Goal: Task Accomplishment & Management: Manage account settings

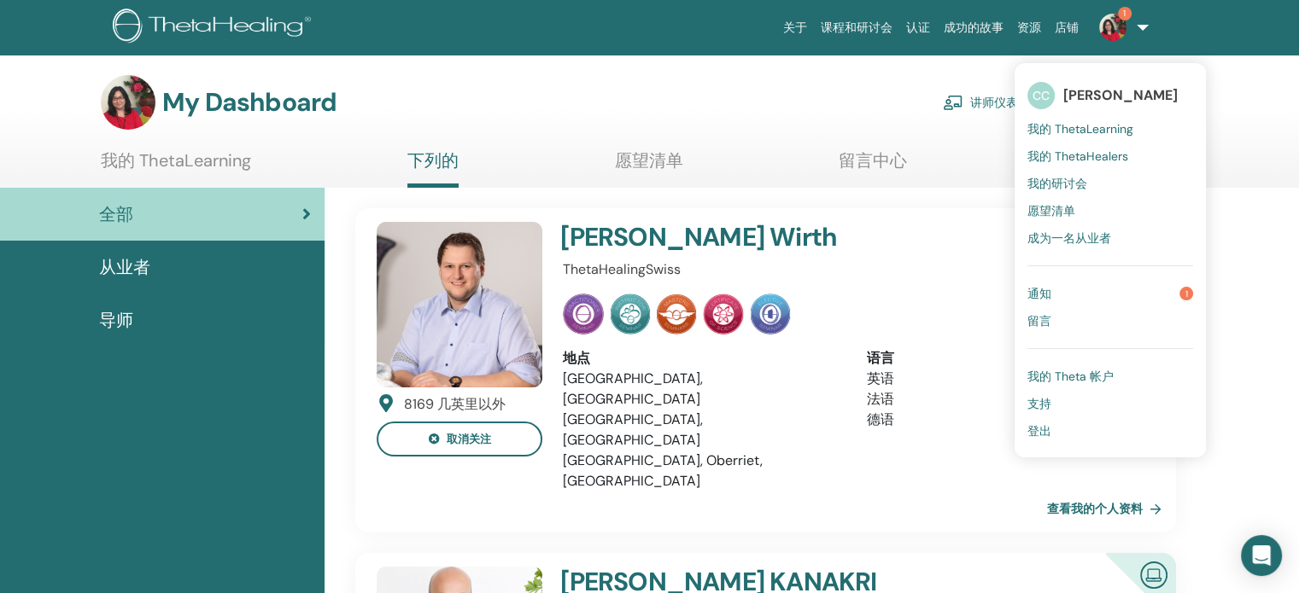
click at [552, 16] on span "1" at bounding box center [1125, 14] width 14 height 14
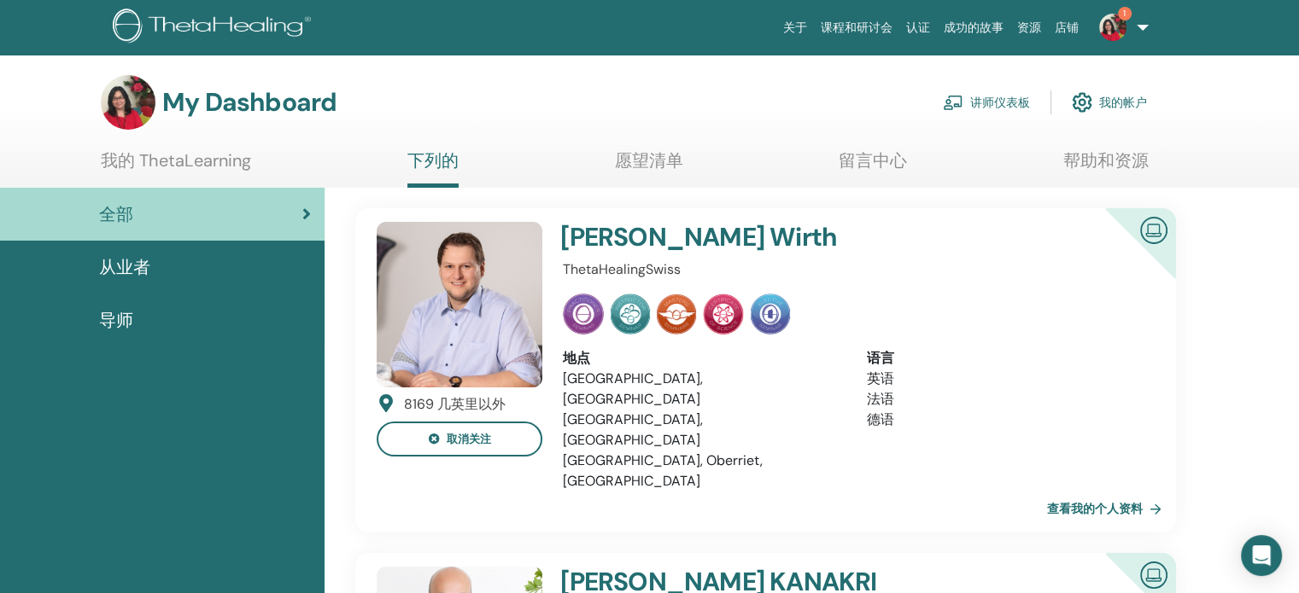
click at [552, 105] on link "讲师仪表板" at bounding box center [986, 103] width 87 height 38
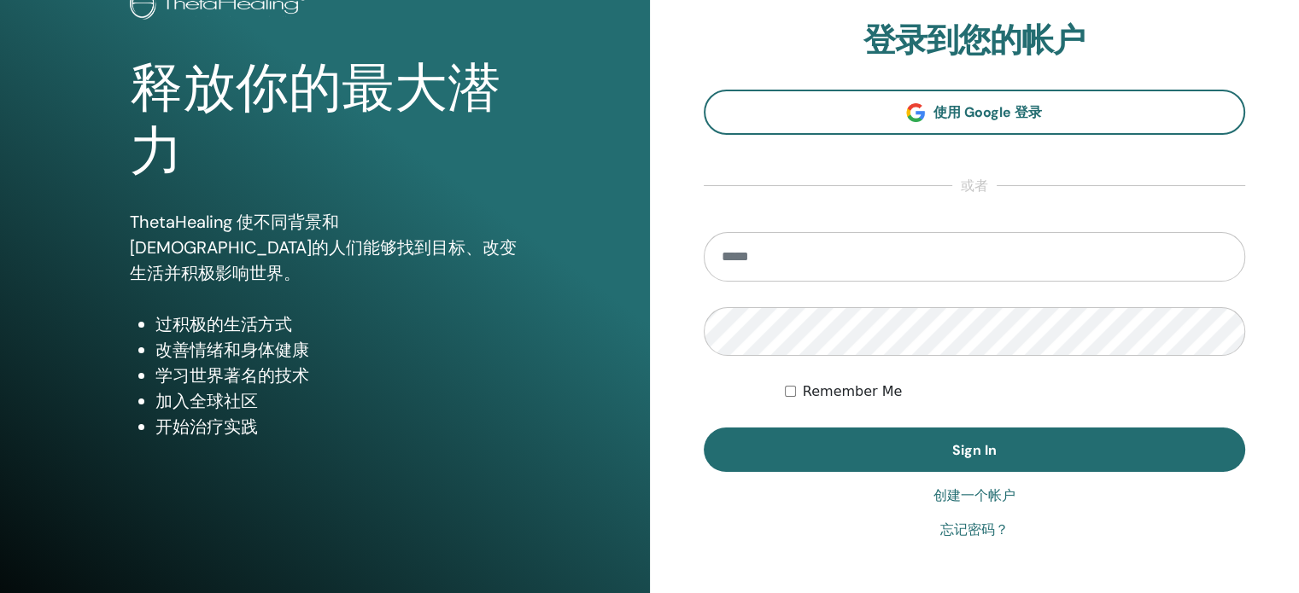
scroll to position [171, 0]
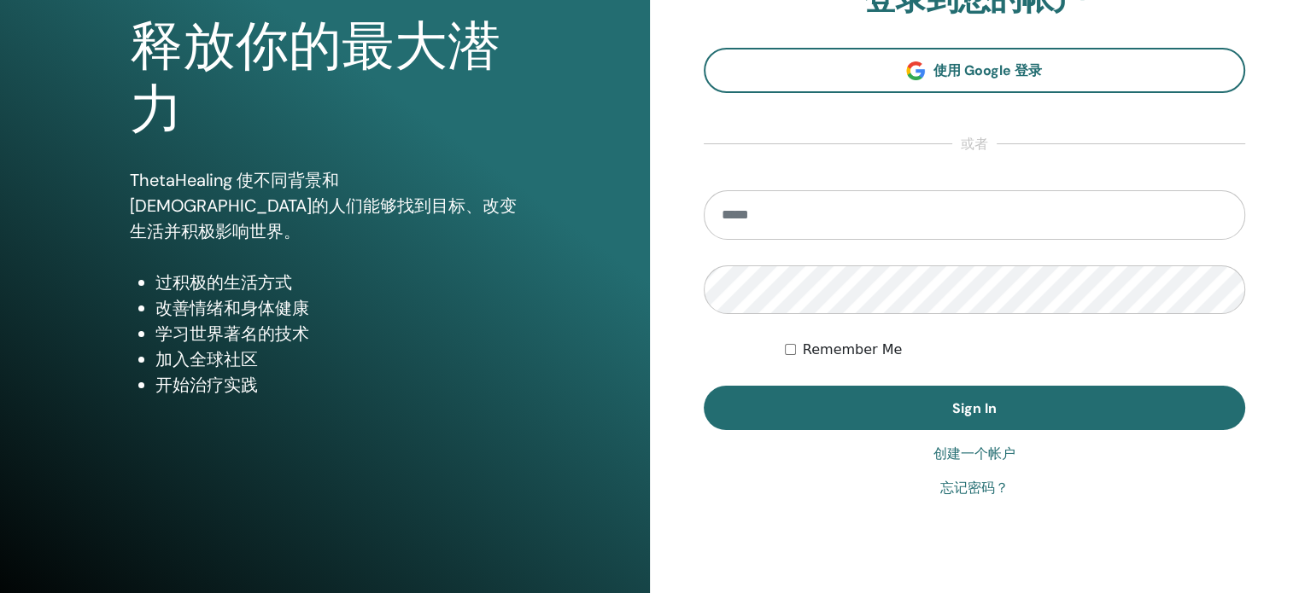
click at [748, 219] on input "email" at bounding box center [975, 215] width 542 height 50
click at [789, 212] on input "**********" at bounding box center [975, 215] width 542 height 50
type input "**********"
click at [458, 250] on div "**********" at bounding box center [649, 239] width 1299 height 820
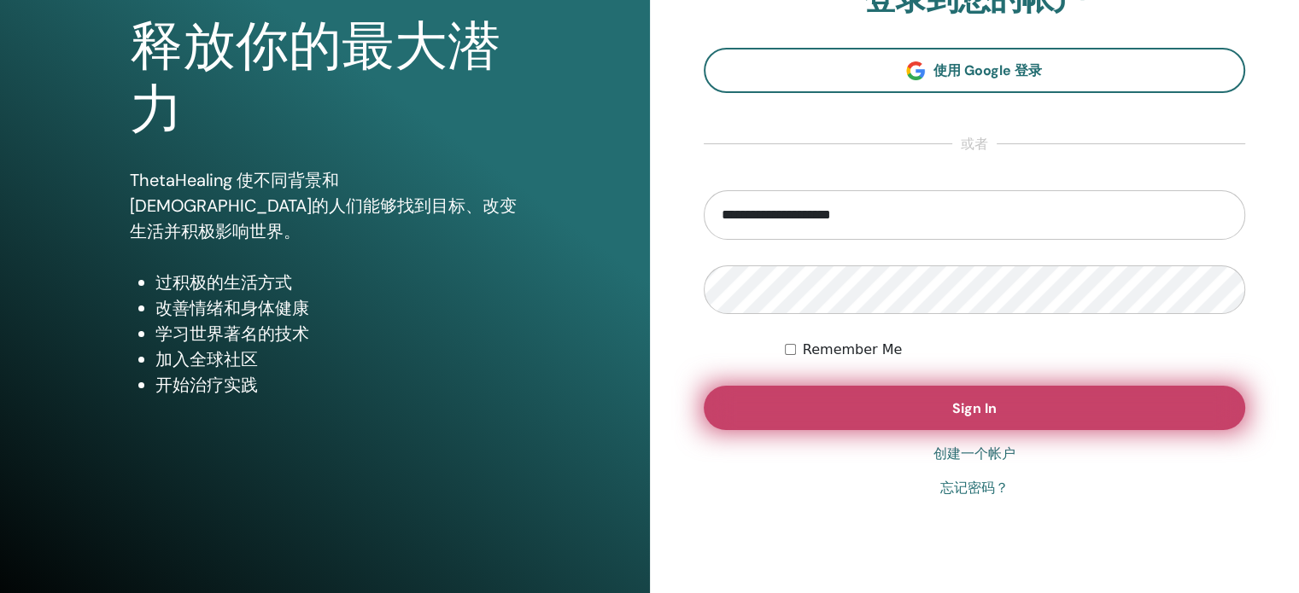
click at [931, 411] on button "Sign In" at bounding box center [975, 408] width 542 height 44
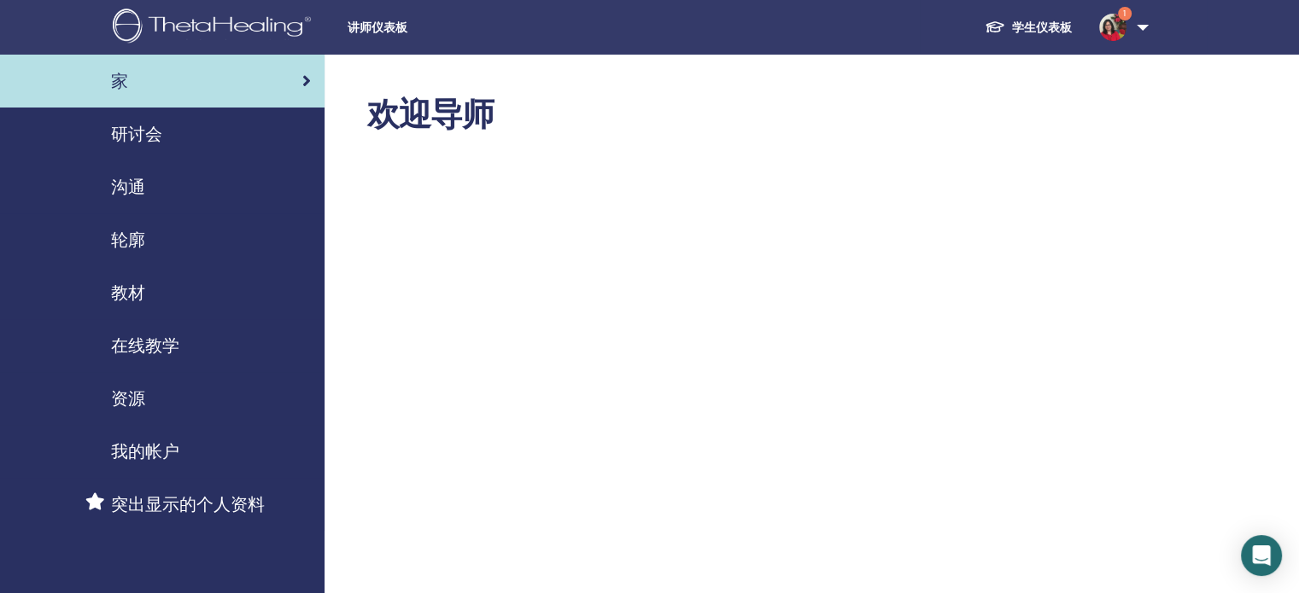
click at [130, 122] on span "研讨会" at bounding box center [136, 134] width 51 height 26
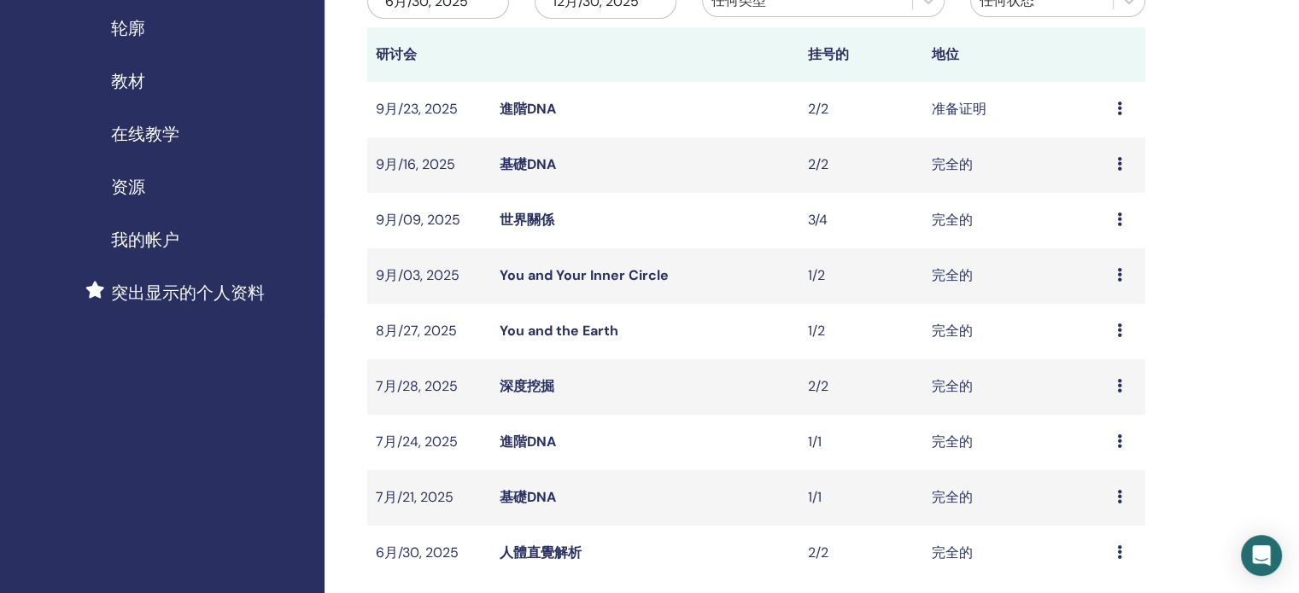
scroll to position [342, 0]
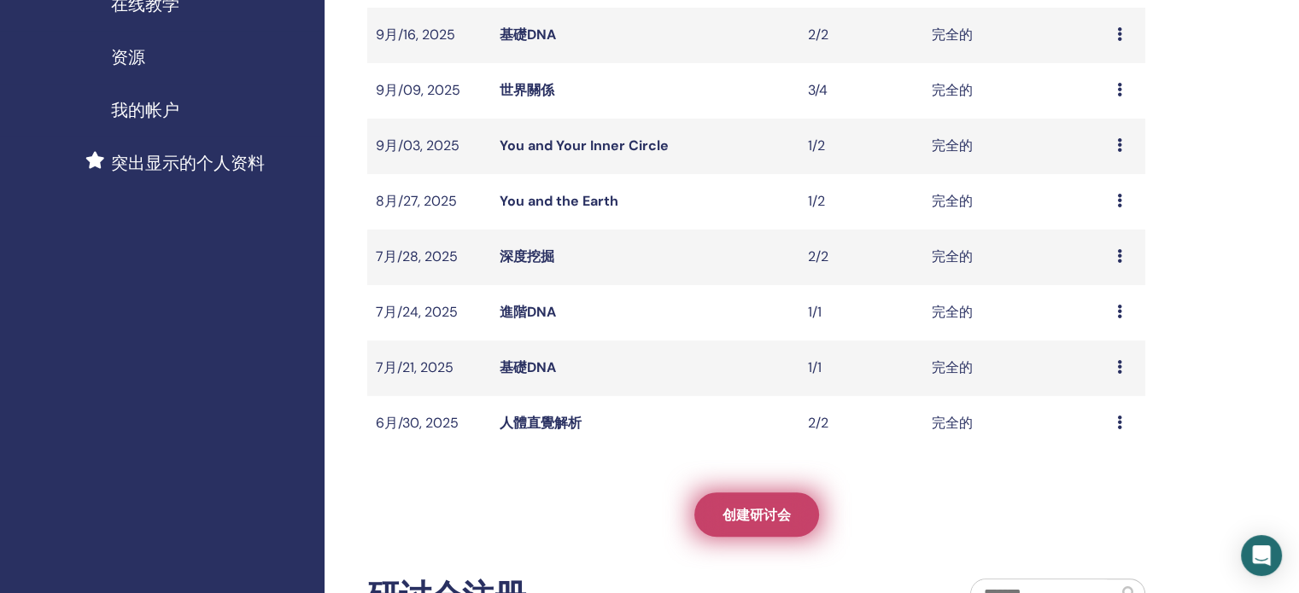
click at [783, 524] on link "创建研讨会" at bounding box center [756, 515] width 125 height 44
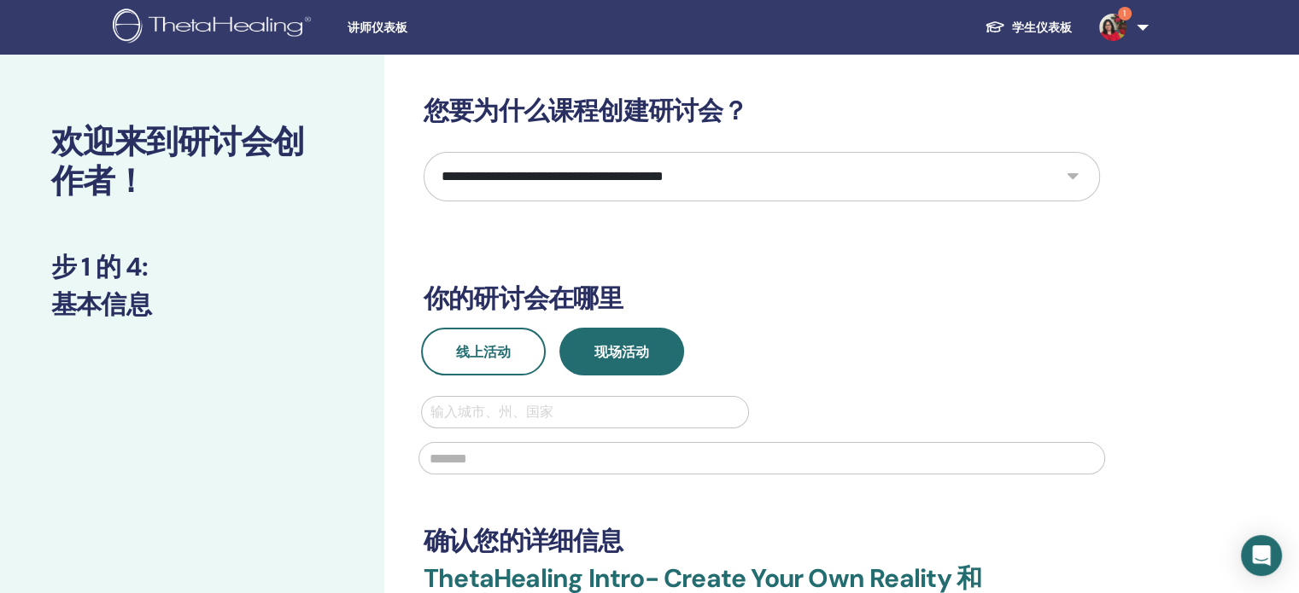
click at [1075, 173] on select "**********" at bounding box center [761, 177] width 676 height 50
select select "**"
click at [423, 152] on select "**********" at bounding box center [761, 177] width 676 height 50
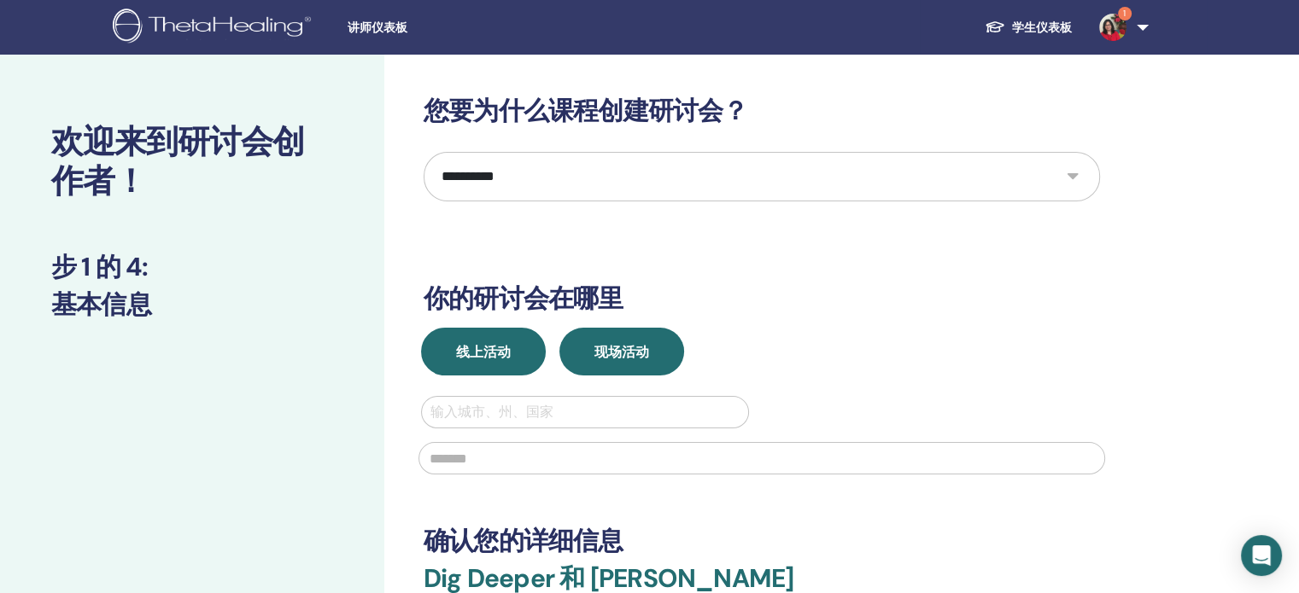
click at [468, 347] on span "线上活动" at bounding box center [483, 352] width 55 height 18
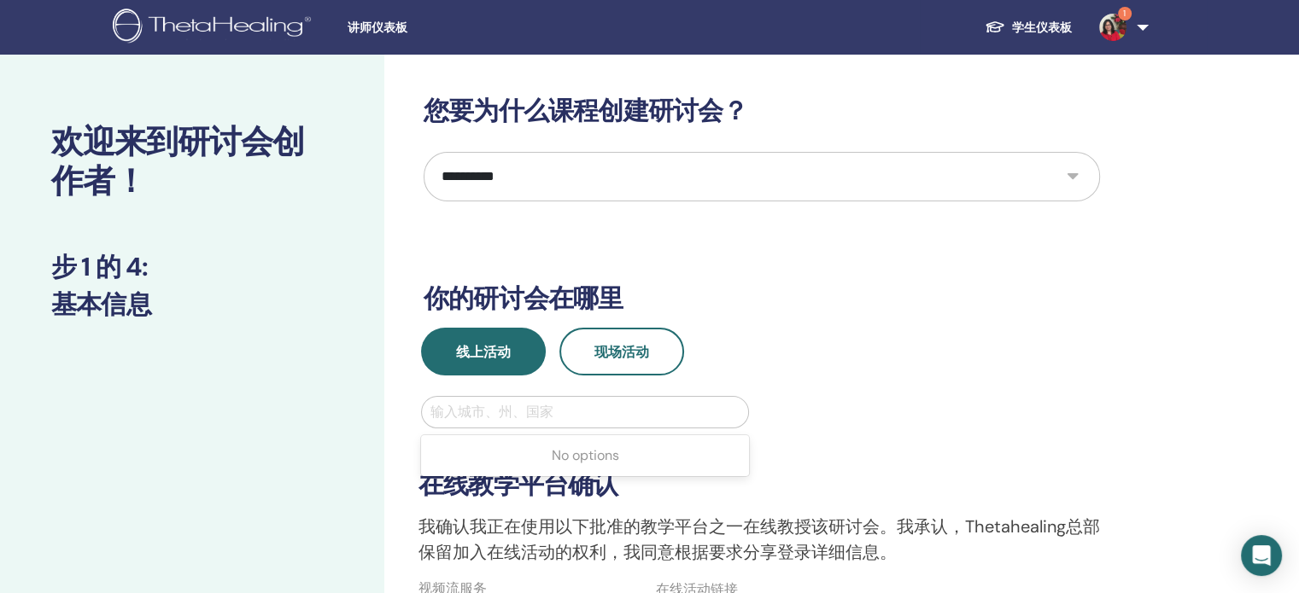
click at [516, 406] on div at bounding box center [584, 412] width 309 height 24
click at [477, 409] on div at bounding box center [584, 412] width 309 height 24
click at [462, 411] on div at bounding box center [584, 412] width 309 height 24
click at [473, 411] on div at bounding box center [584, 412] width 309 height 24
type input "*"
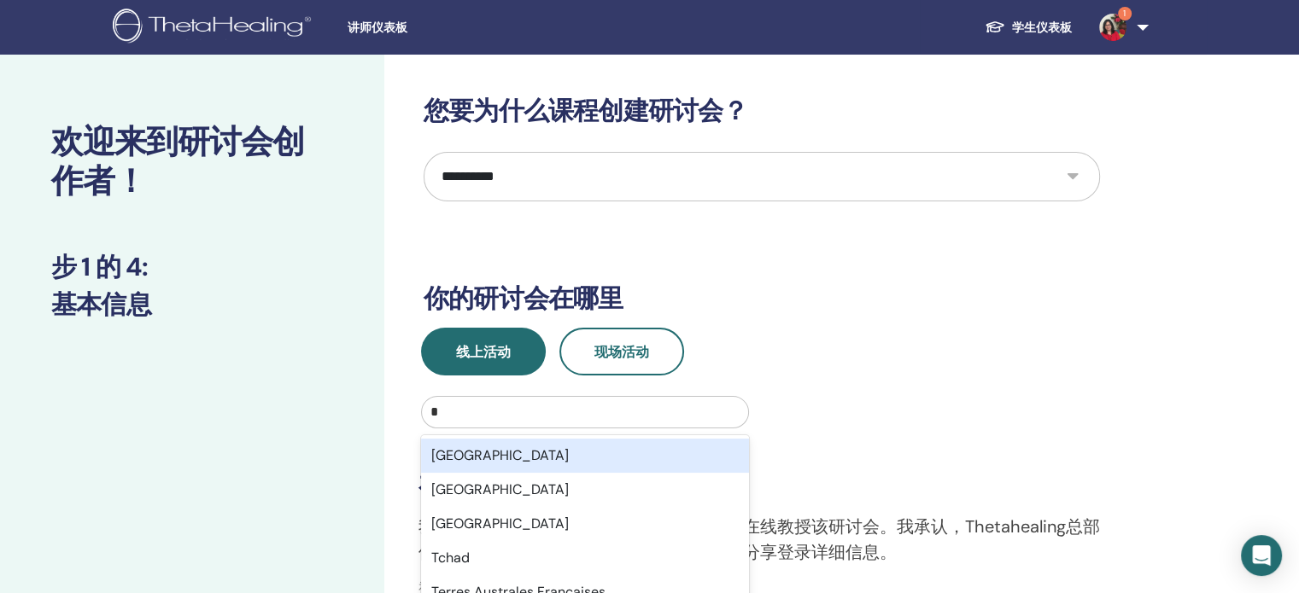
click at [591, 457] on div "Taiwan" at bounding box center [585, 456] width 328 height 34
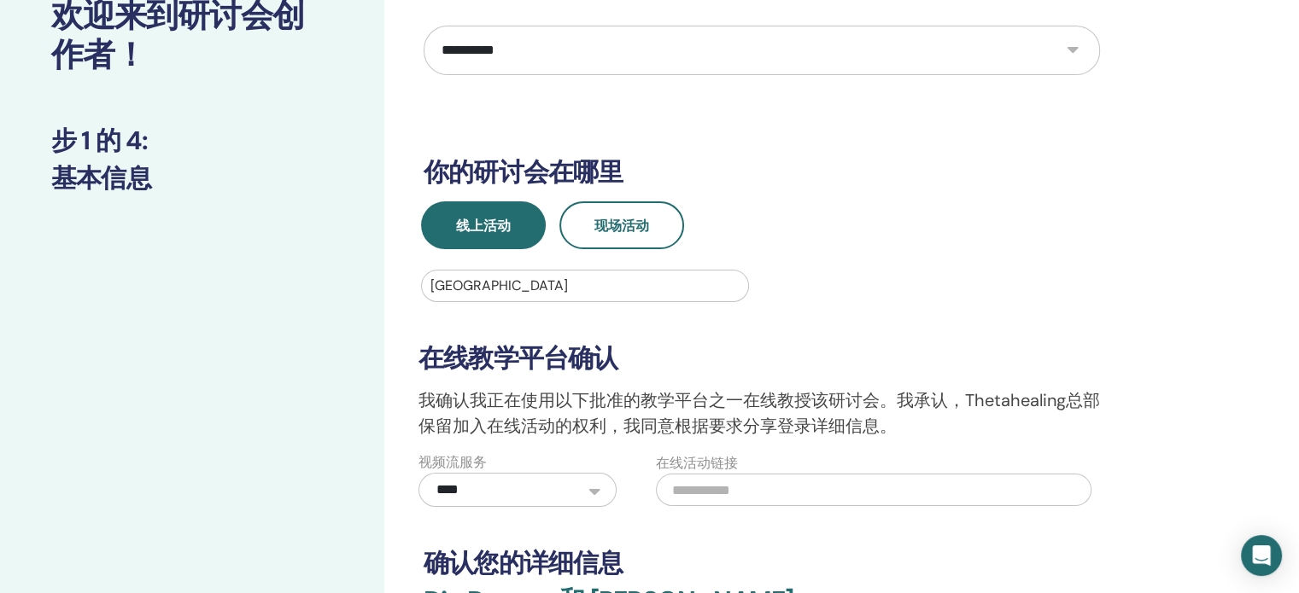
scroll to position [342, 0]
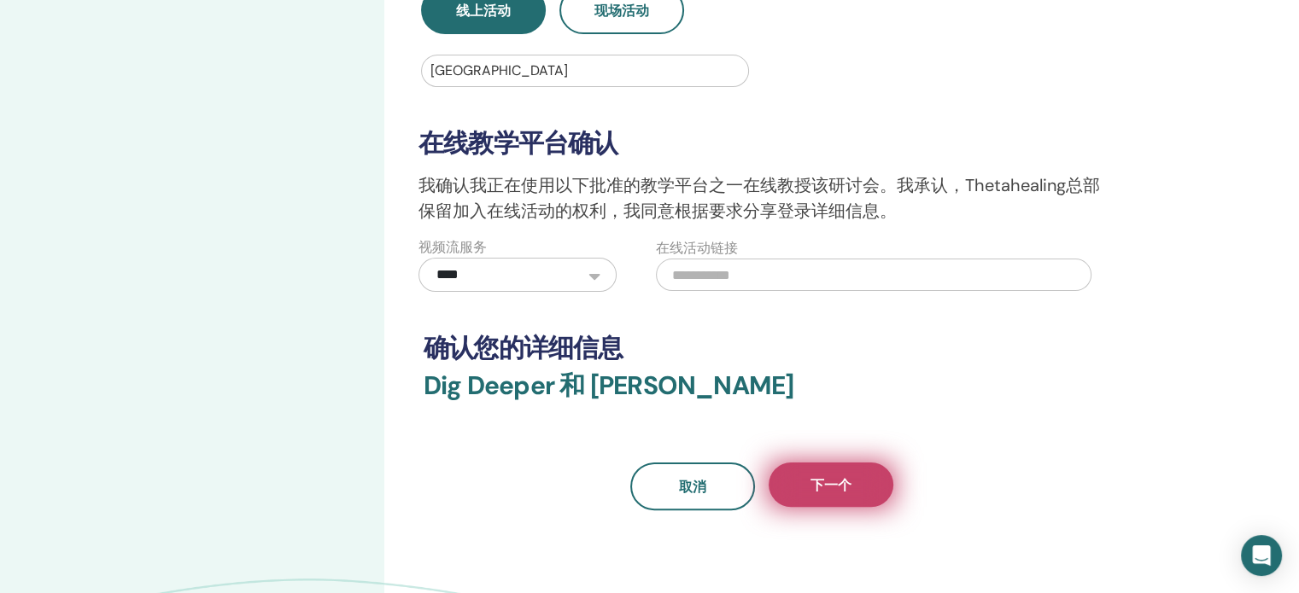
click at [863, 496] on button "下一个" at bounding box center [830, 485] width 125 height 44
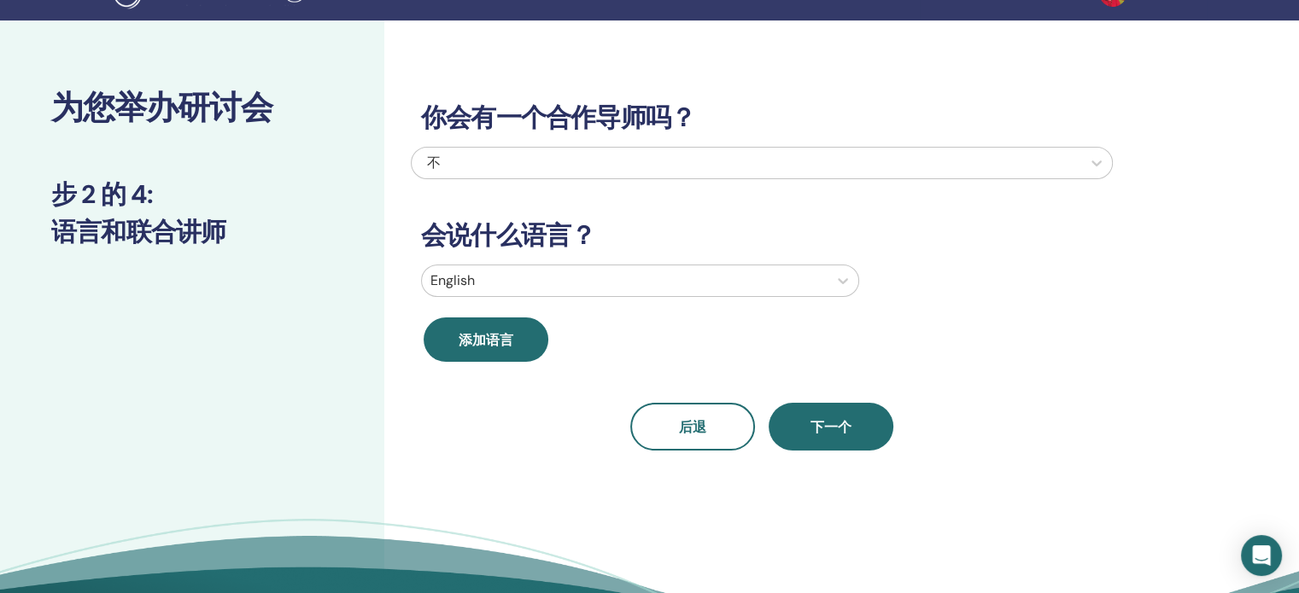
scroll to position [0, 0]
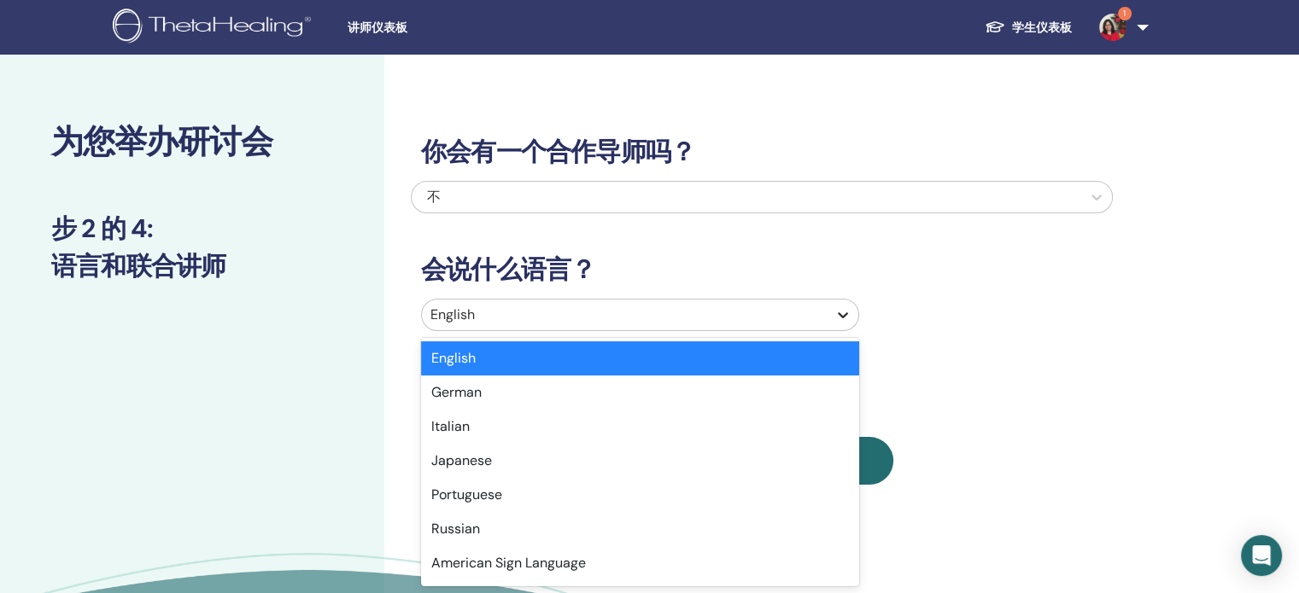
click at [842, 313] on icon at bounding box center [842, 315] width 17 height 17
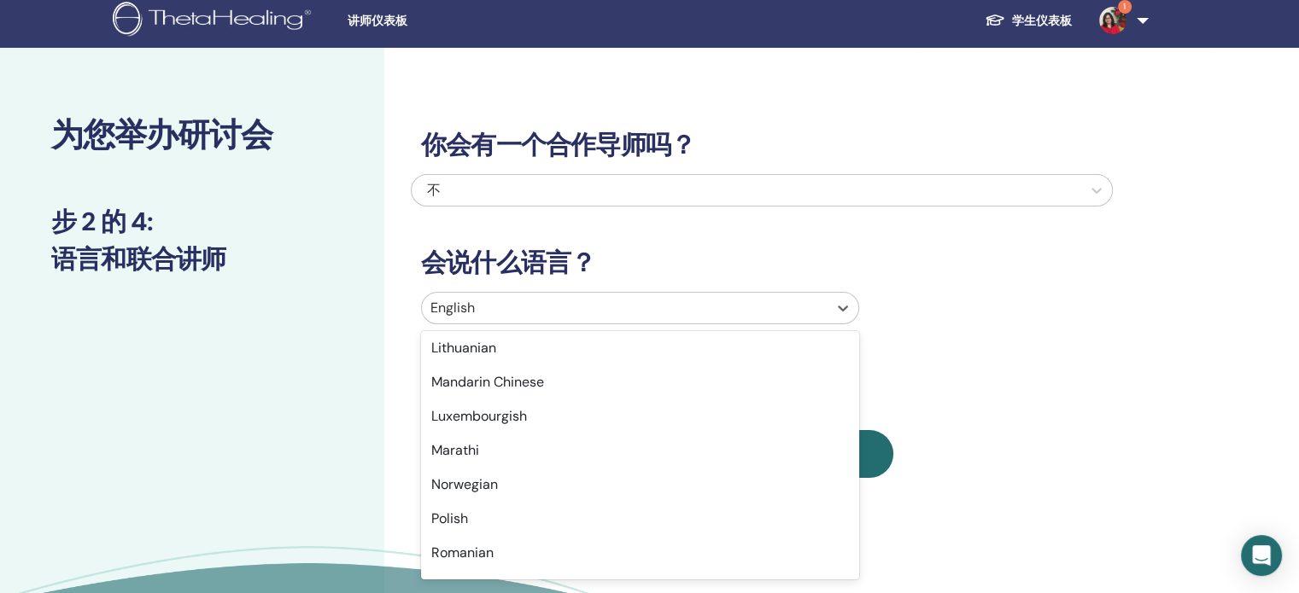
scroll to position [1025, 0]
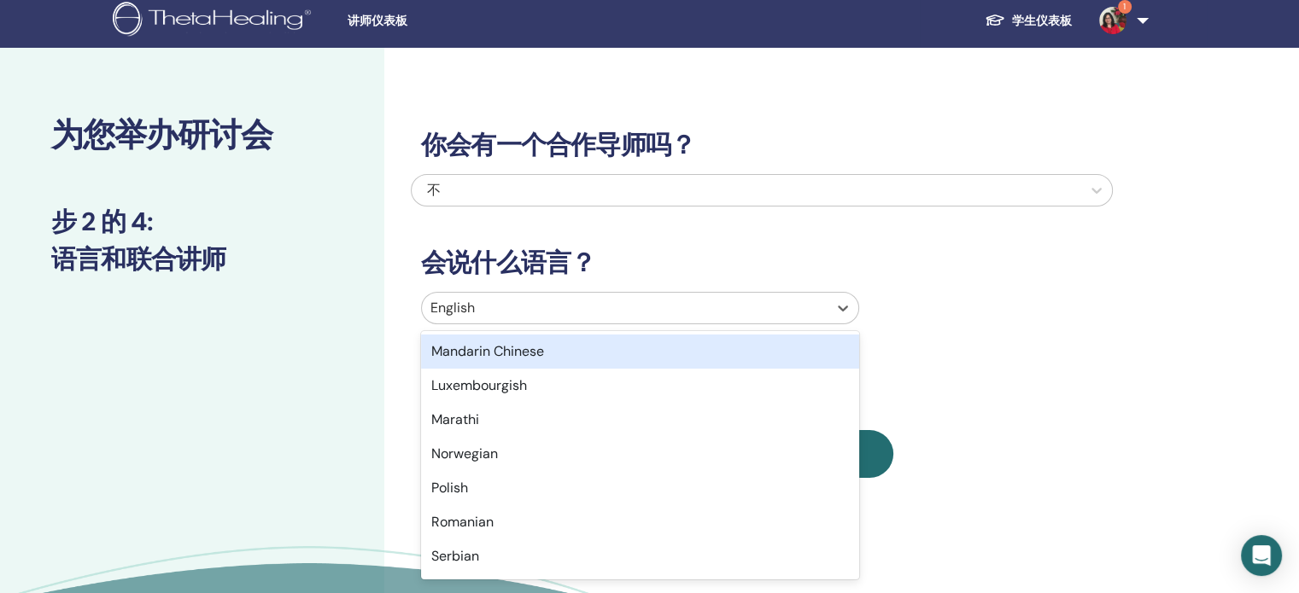
click at [594, 353] on div "Mandarin Chinese" at bounding box center [640, 352] width 438 height 34
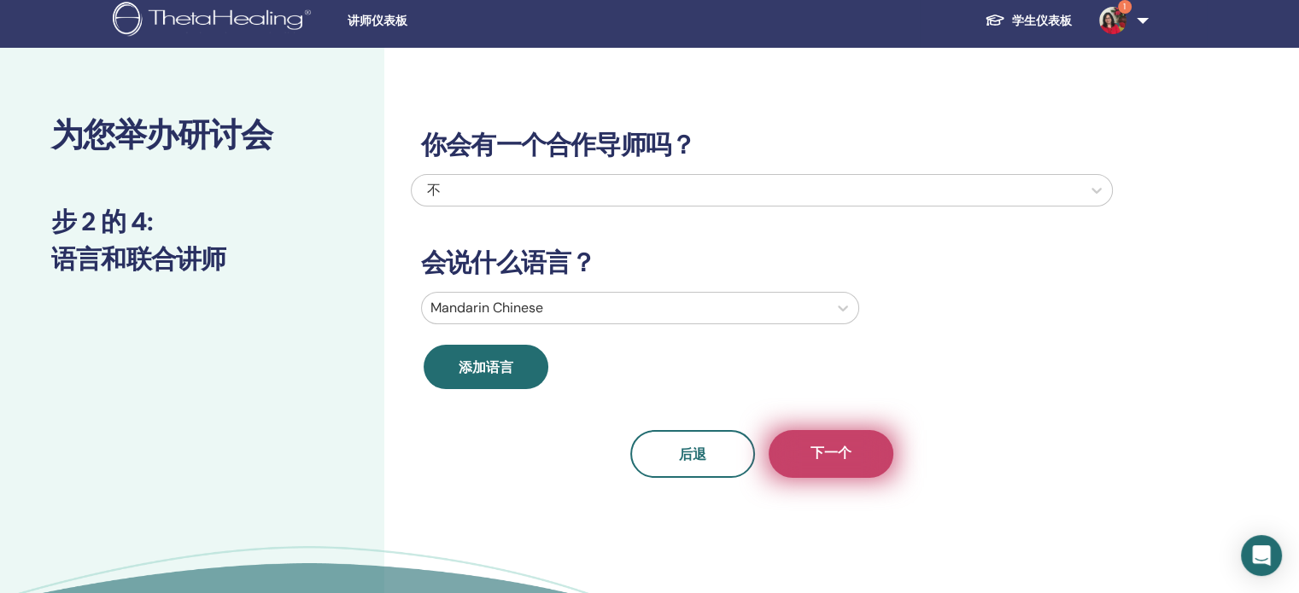
click at [850, 460] on span "下一个" at bounding box center [830, 454] width 41 height 21
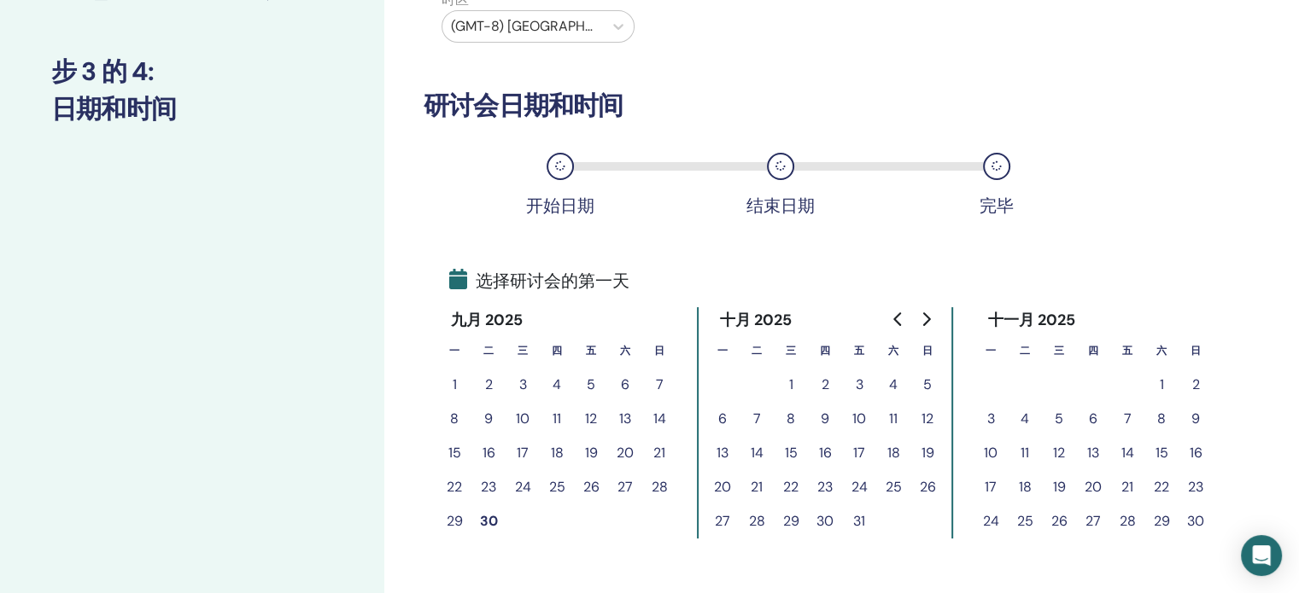
scroll to position [178, 0]
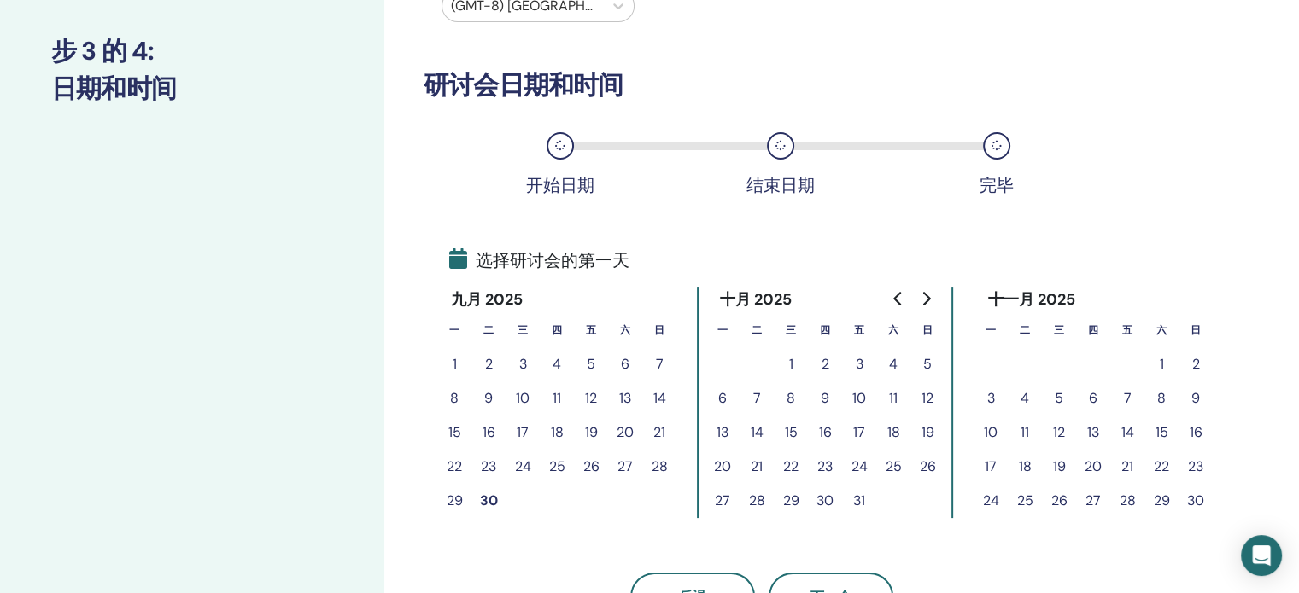
click at [446, 497] on button "29" at bounding box center [454, 501] width 34 height 34
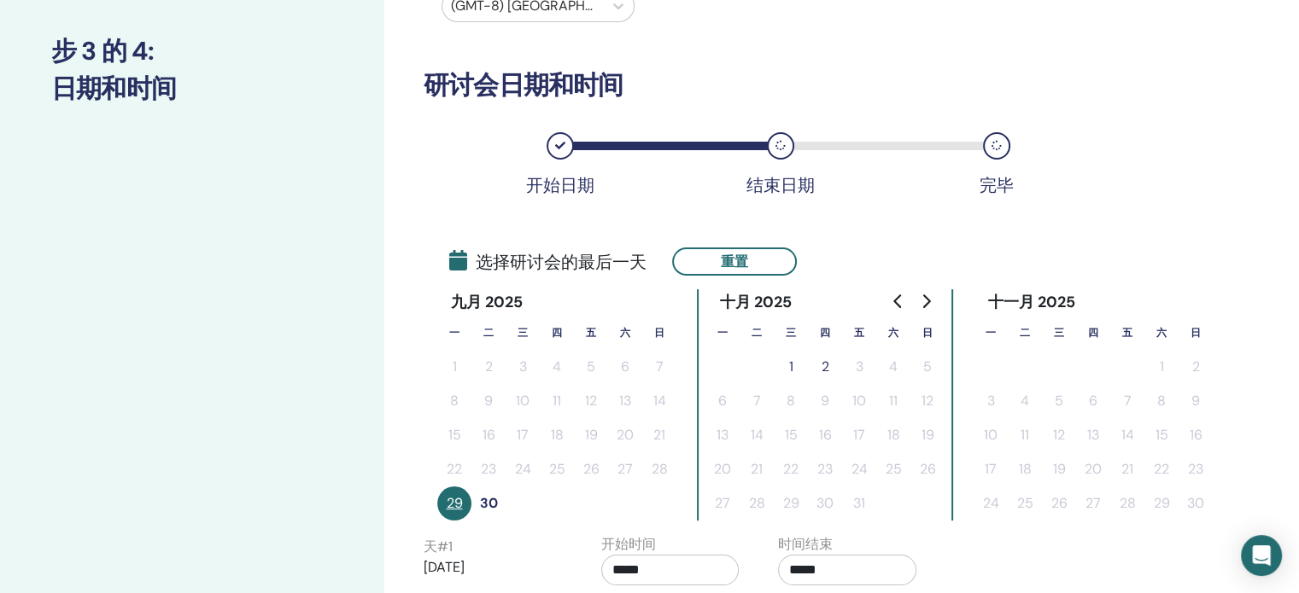
click at [489, 500] on button "30" at bounding box center [488, 504] width 34 height 34
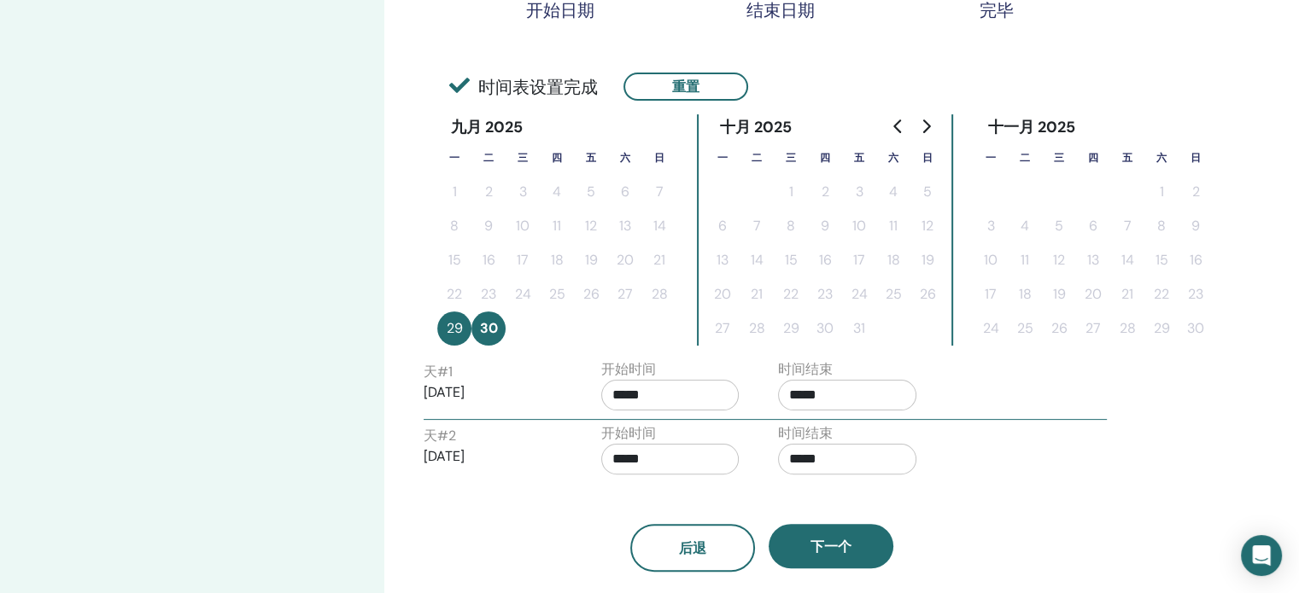
scroll to position [348, 0]
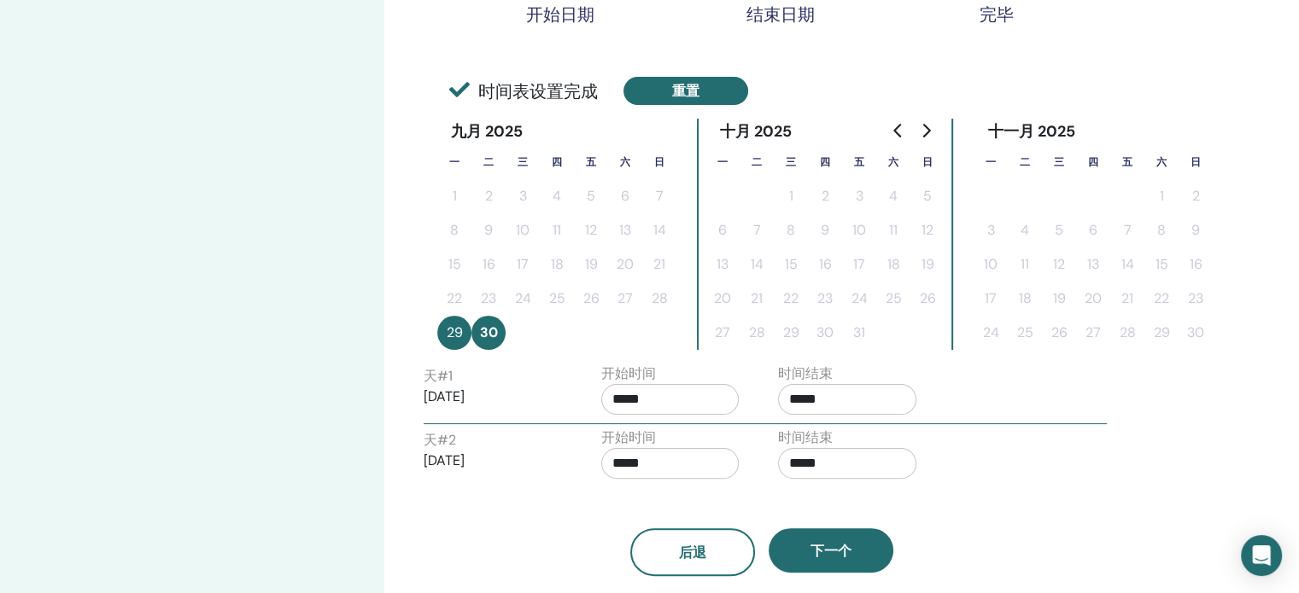
click at [686, 84] on button "重置" at bounding box center [685, 91] width 125 height 28
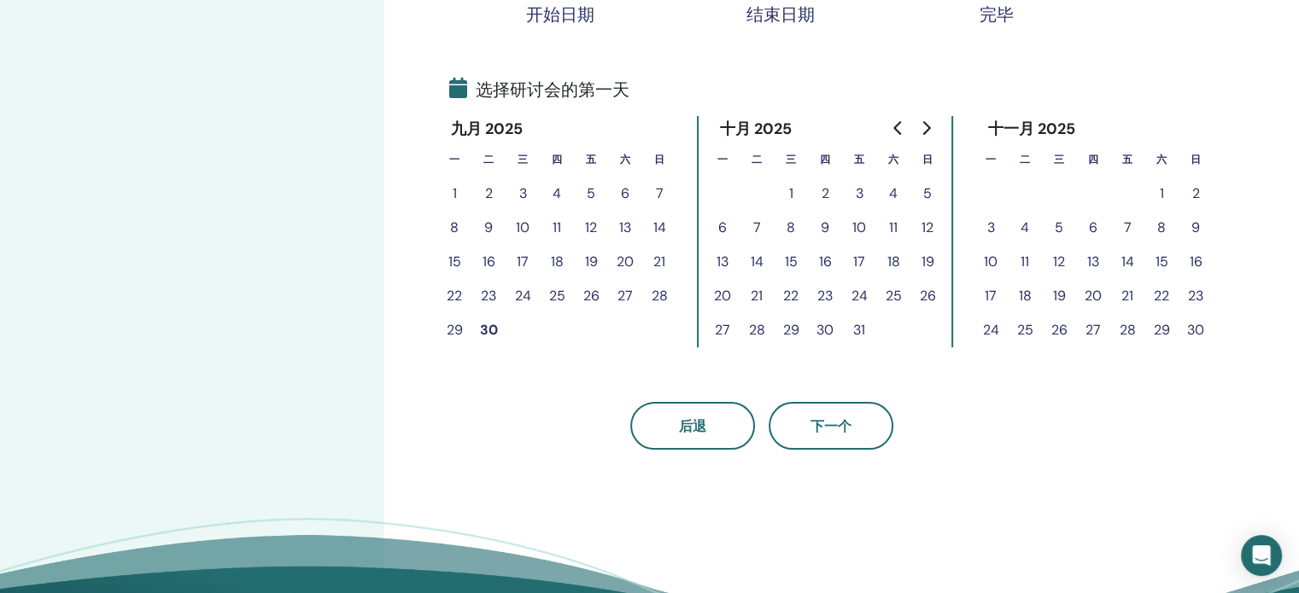
click at [658, 295] on button "28" at bounding box center [659, 296] width 34 height 34
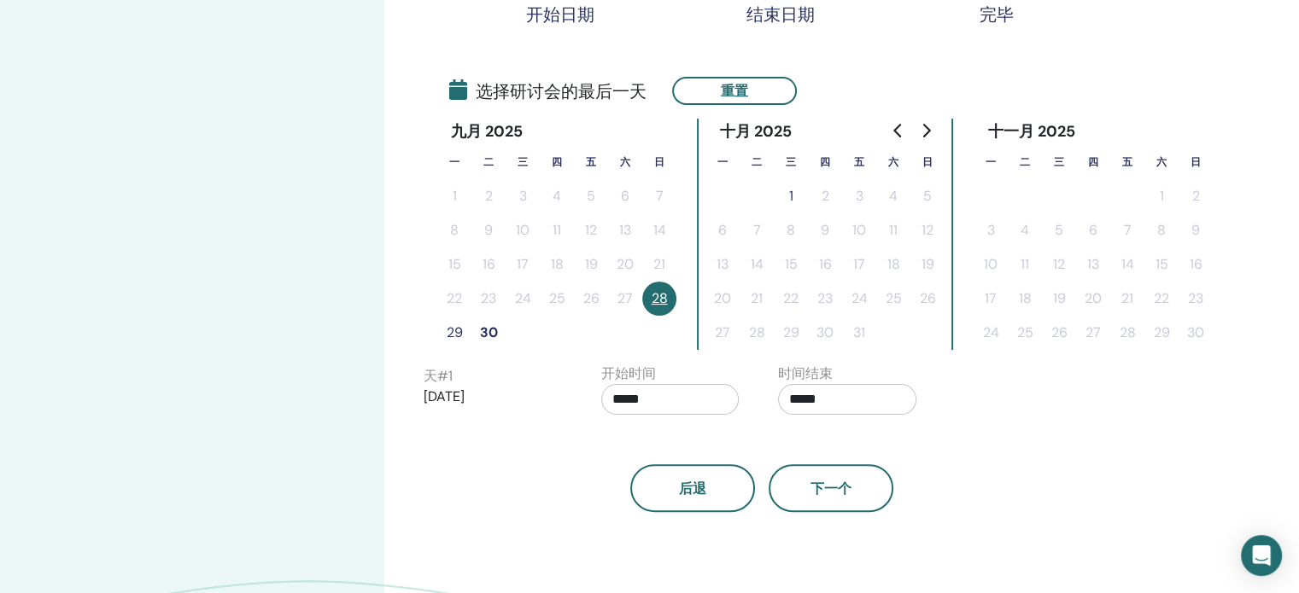
click at [447, 330] on button "29" at bounding box center [454, 333] width 34 height 34
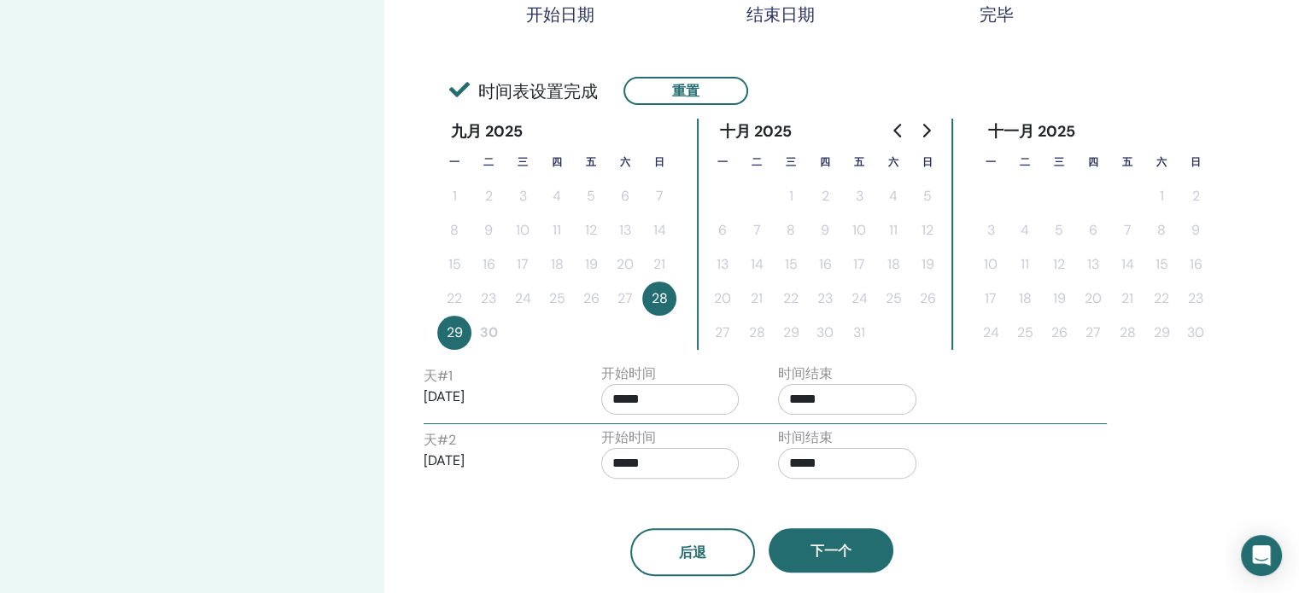
drag, startPoint x: 459, startPoint y: 331, endPoint x: 481, endPoint y: 330, distance: 21.4
click at [458, 331] on button "29" at bounding box center [454, 333] width 34 height 34
click at [690, 91] on button "重置" at bounding box center [685, 91] width 125 height 28
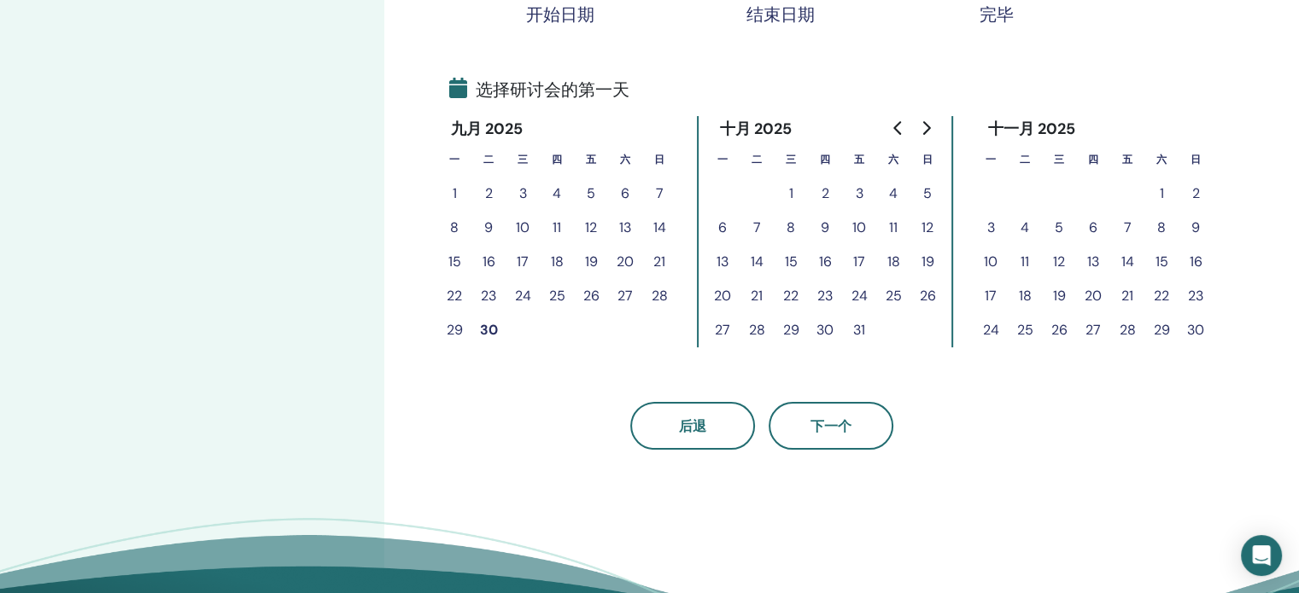
click at [456, 330] on button "29" at bounding box center [454, 330] width 34 height 34
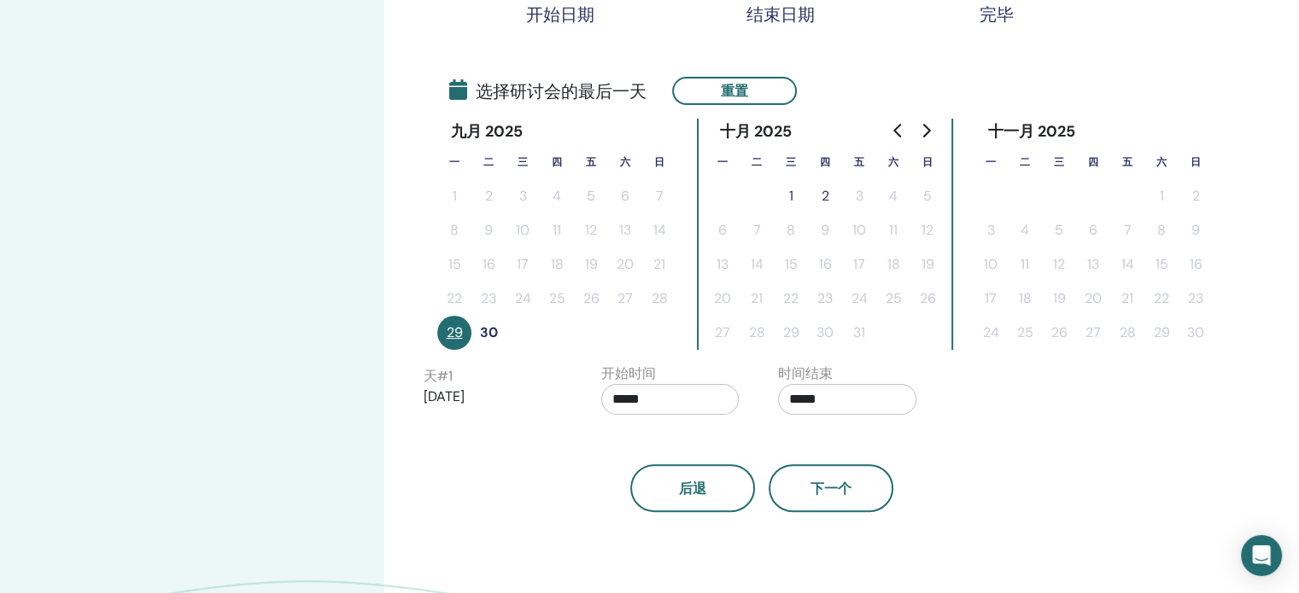
click at [488, 327] on button "30" at bounding box center [488, 333] width 34 height 34
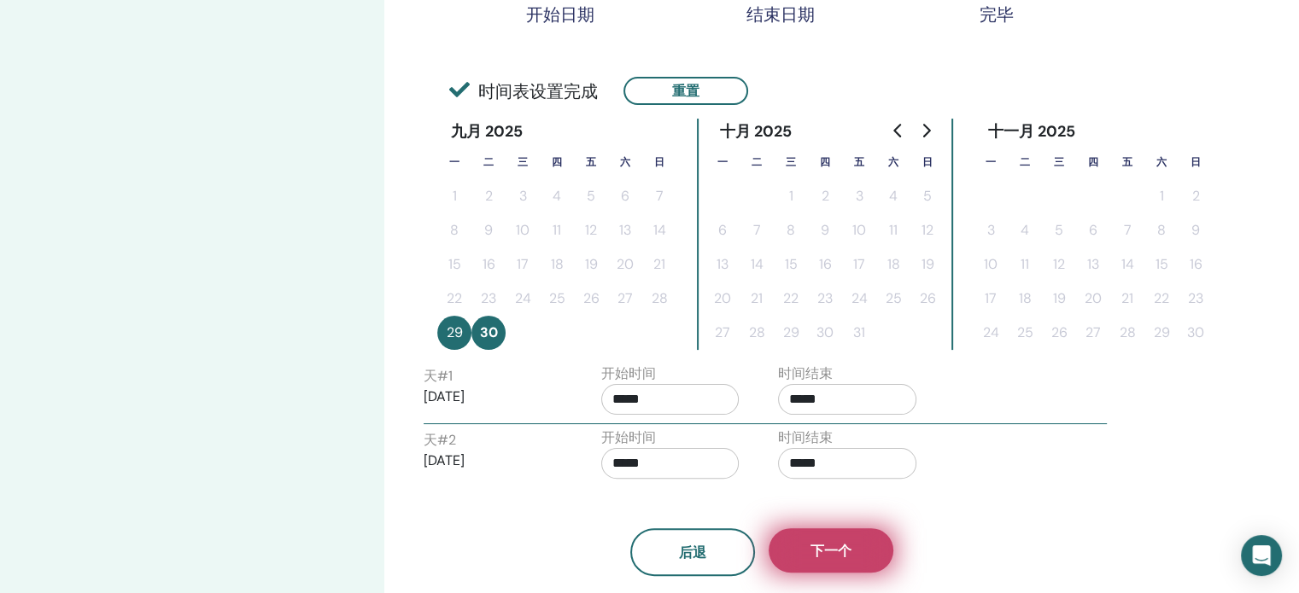
click at [839, 548] on span "下一个" at bounding box center [830, 551] width 41 height 18
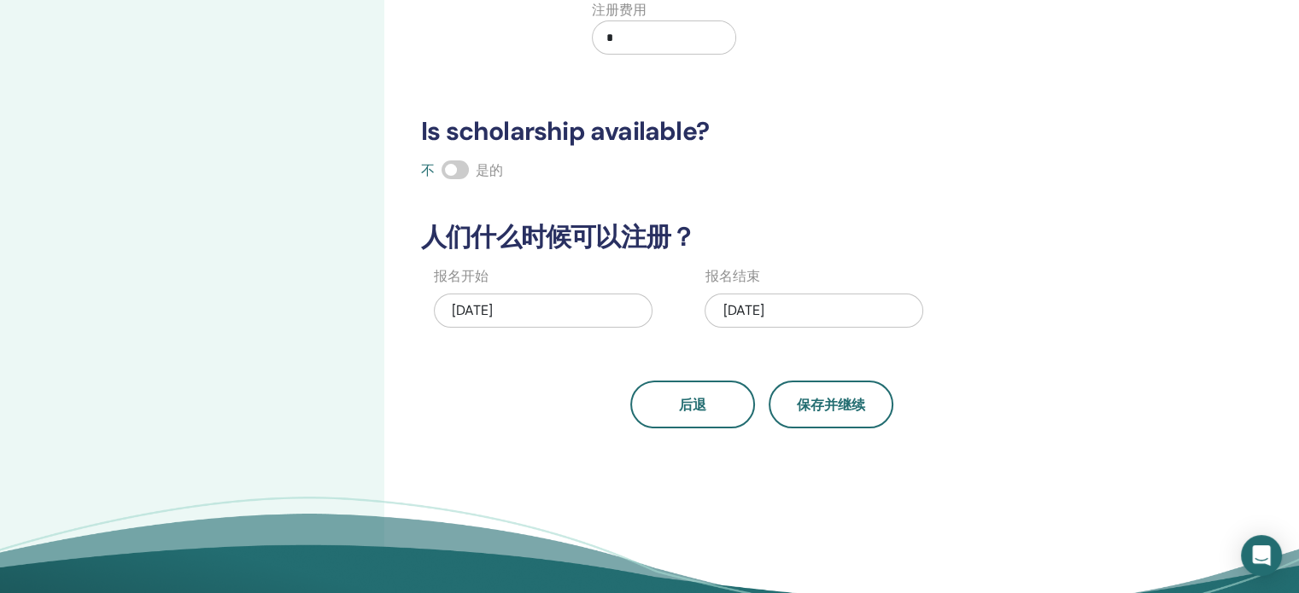
scroll to position [7, 0]
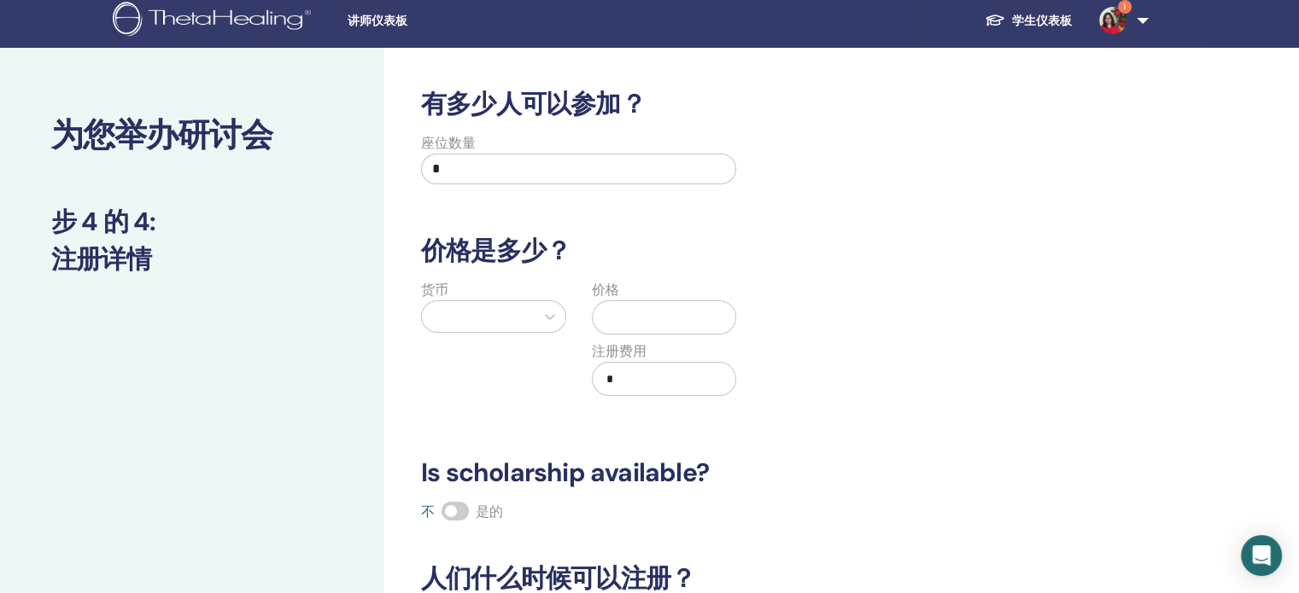
drag, startPoint x: 477, startPoint y: 176, endPoint x: 432, endPoint y: 180, distance: 45.5
click at [432, 180] on input "*" at bounding box center [578, 169] width 315 height 31
type input "*"
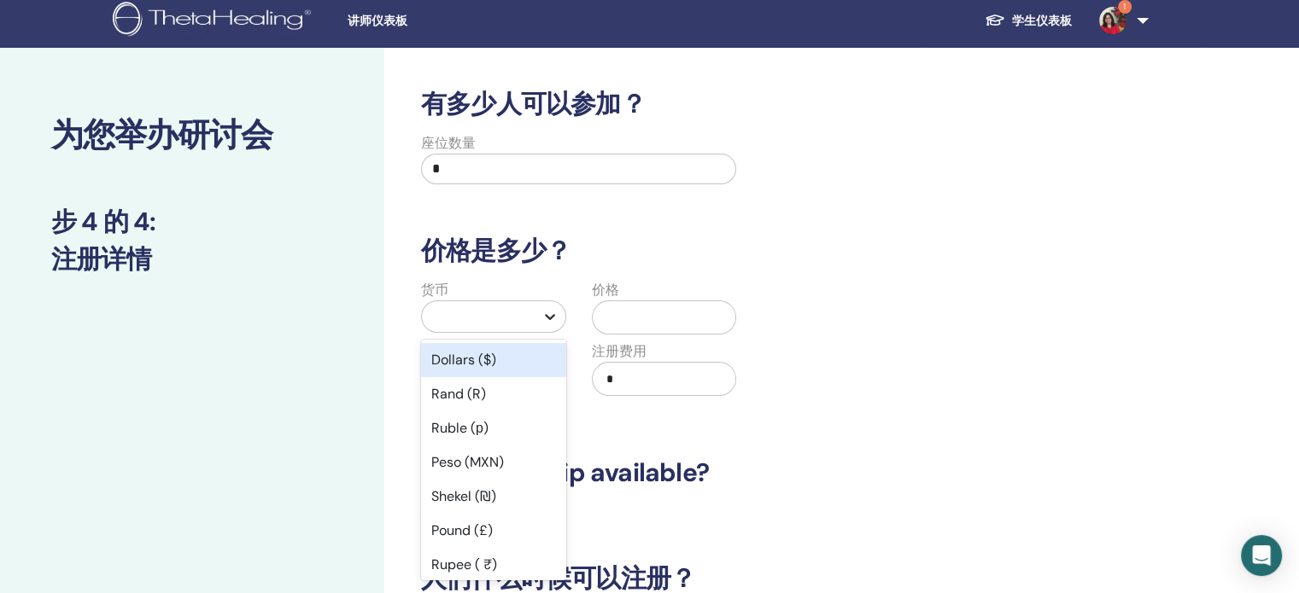
click at [553, 318] on div at bounding box center [549, 316] width 31 height 31
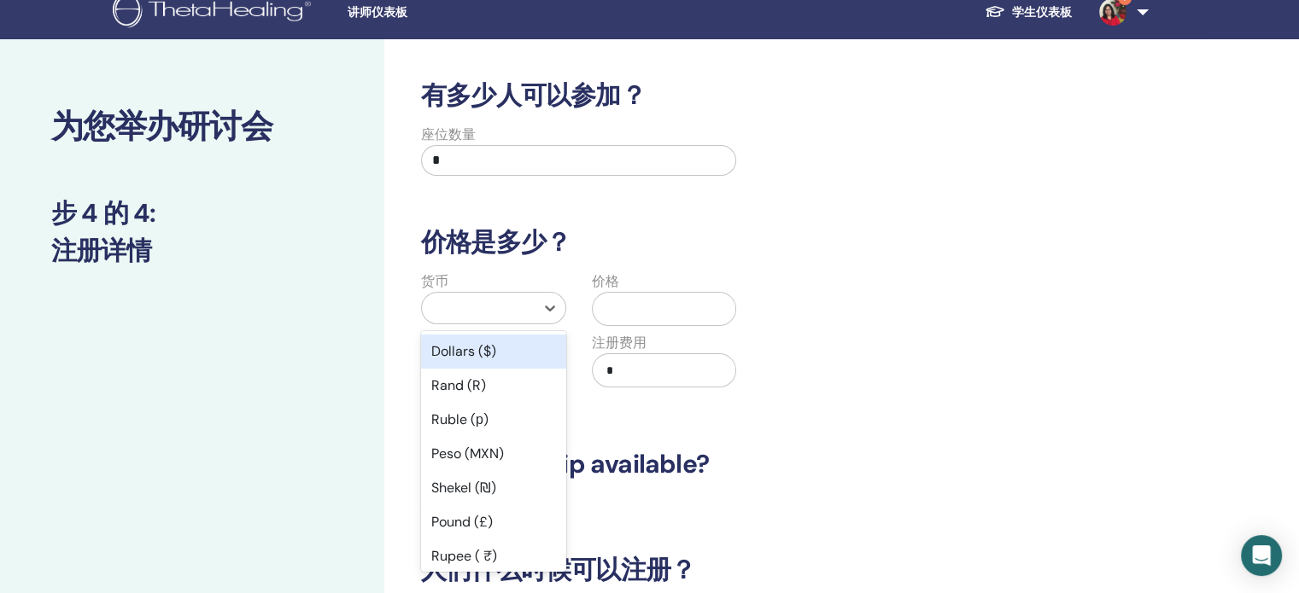
click at [540, 342] on div "Dollars ($)" at bounding box center [493, 352] width 145 height 34
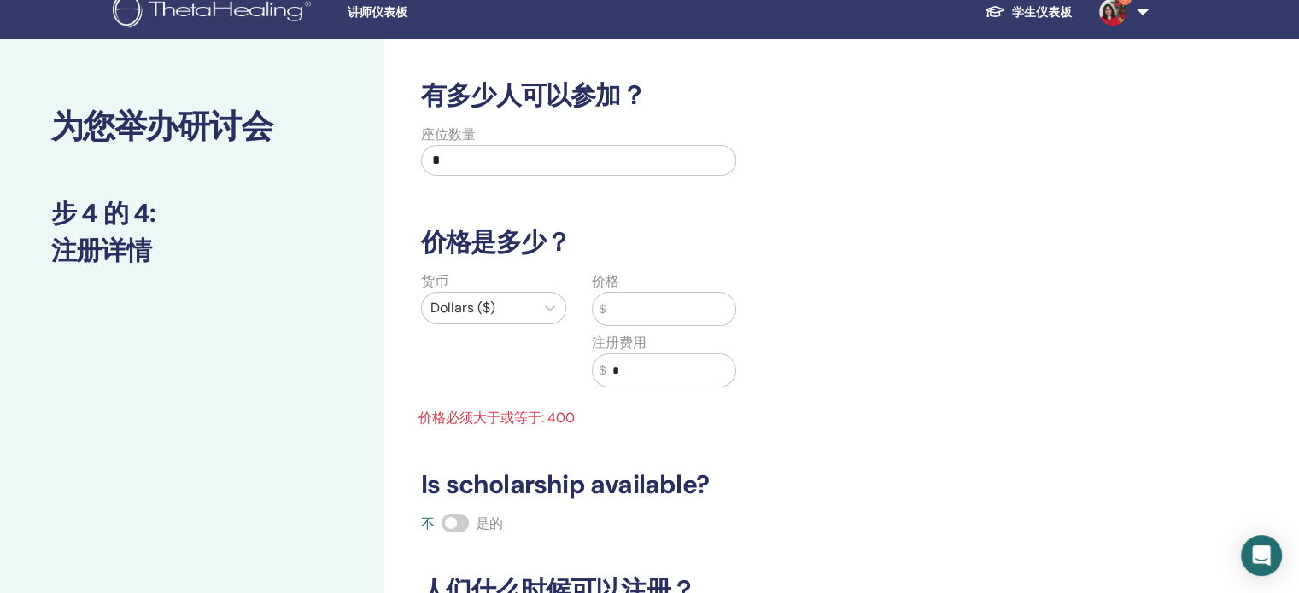
click at [637, 317] on input "text" at bounding box center [670, 309] width 130 height 32
drag, startPoint x: 634, startPoint y: 374, endPoint x: 598, endPoint y: 373, distance: 35.9
click at [598, 373] on div "$ *" at bounding box center [664, 370] width 145 height 34
type input "***"
click at [612, 311] on input "text" at bounding box center [670, 309] width 130 height 32
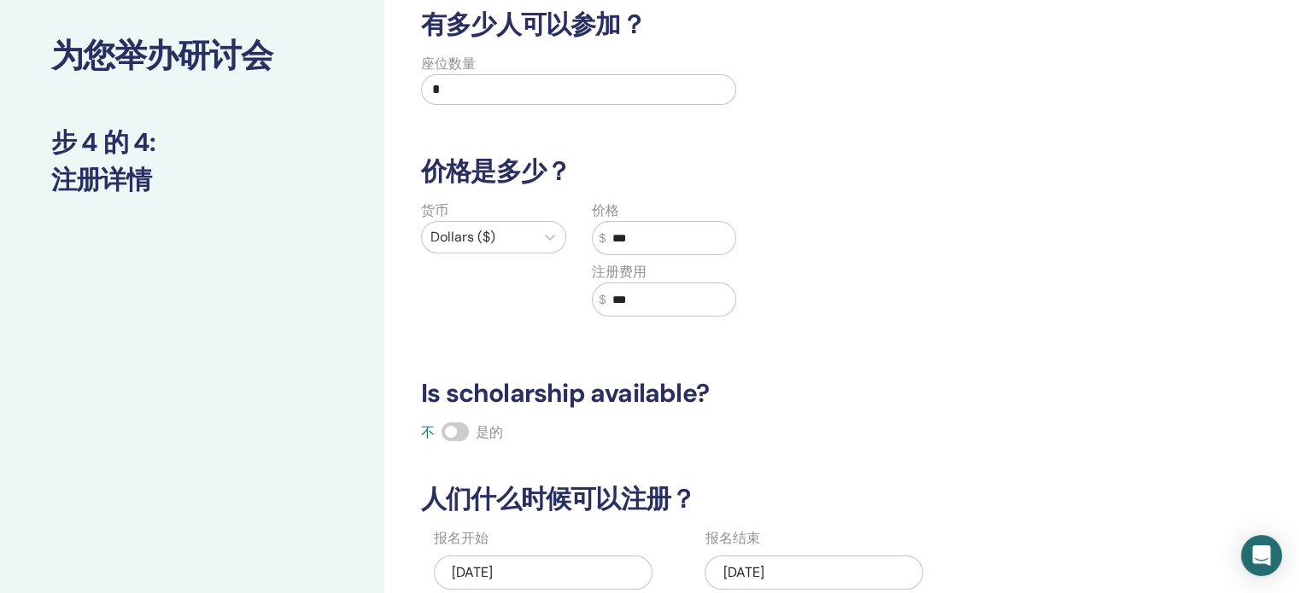
scroll to position [357, 0]
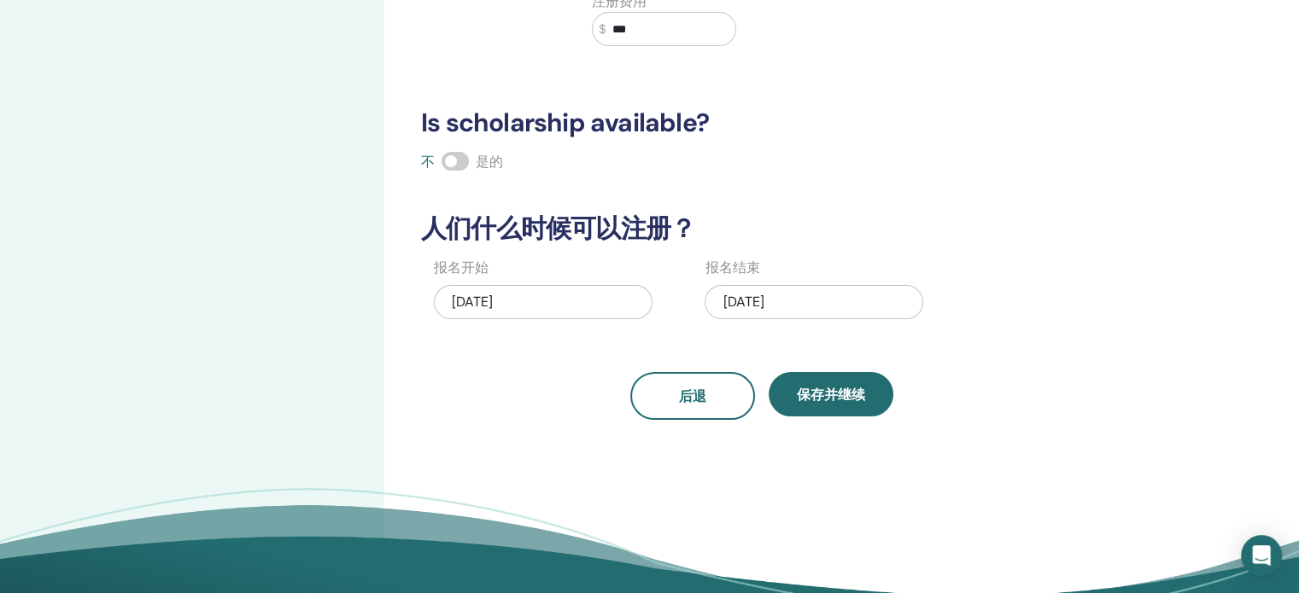
type input "***"
click at [770, 303] on div "09/30/2025" at bounding box center [813, 302] width 219 height 34
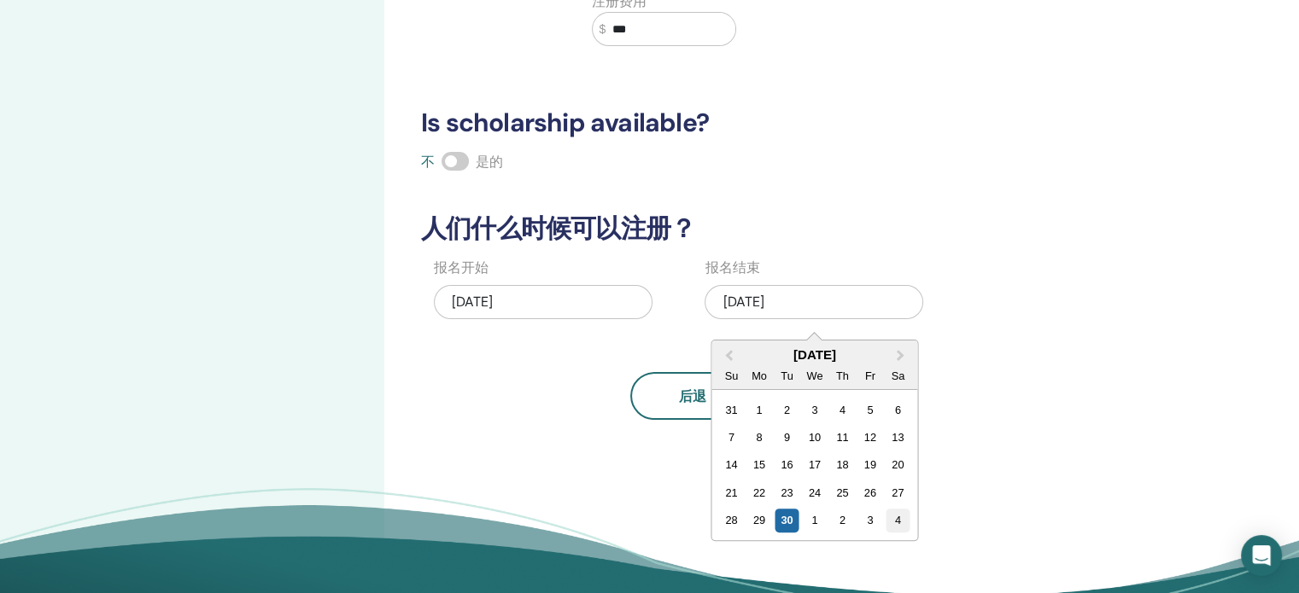
click at [895, 521] on div "4" at bounding box center [897, 520] width 23 height 23
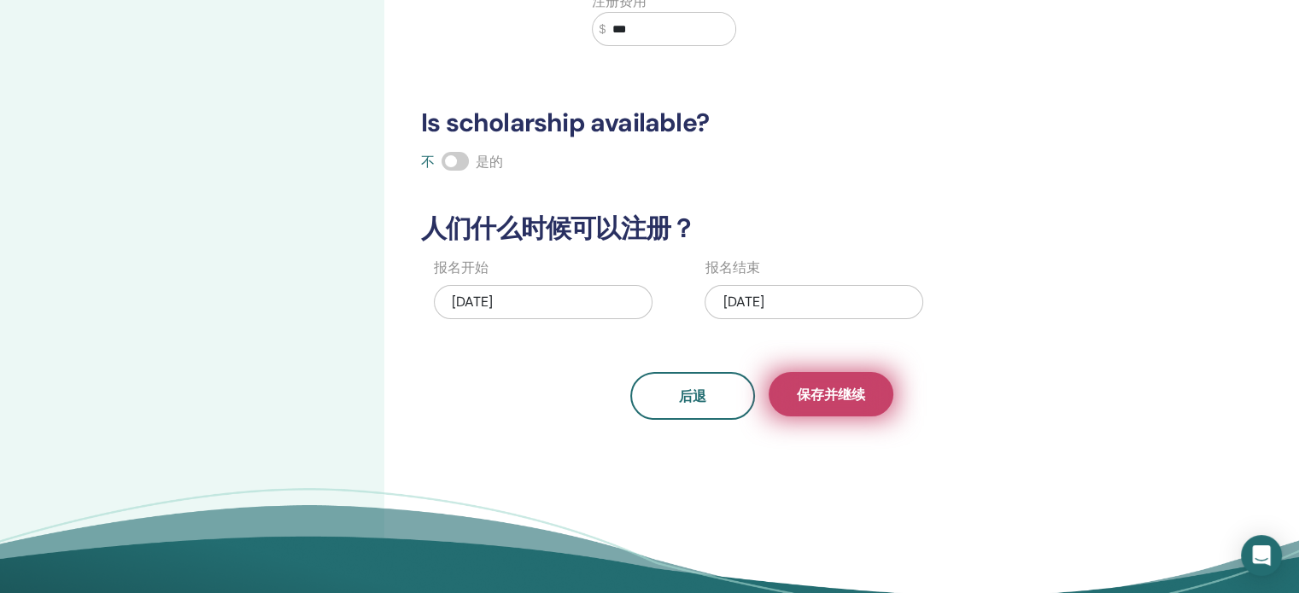
click at [844, 395] on span "保存并继续" at bounding box center [831, 395] width 68 height 18
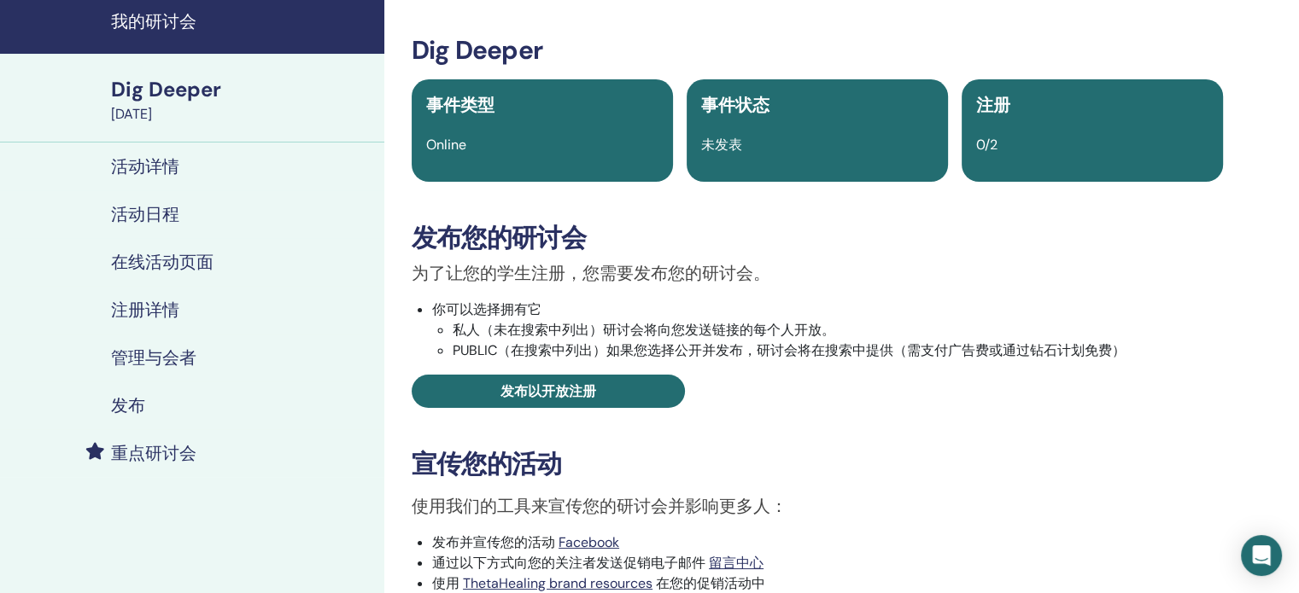
scroll to position [171, 0]
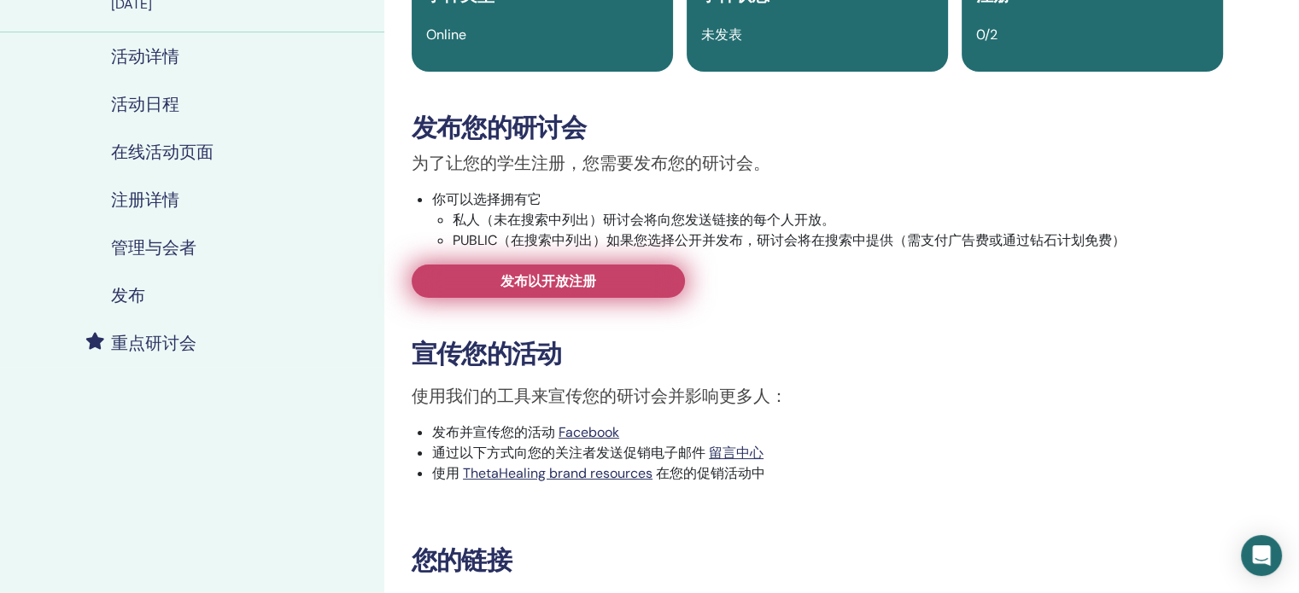
click at [593, 281] on span "发布以开放注册" at bounding box center [548, 281] width 96 height 18
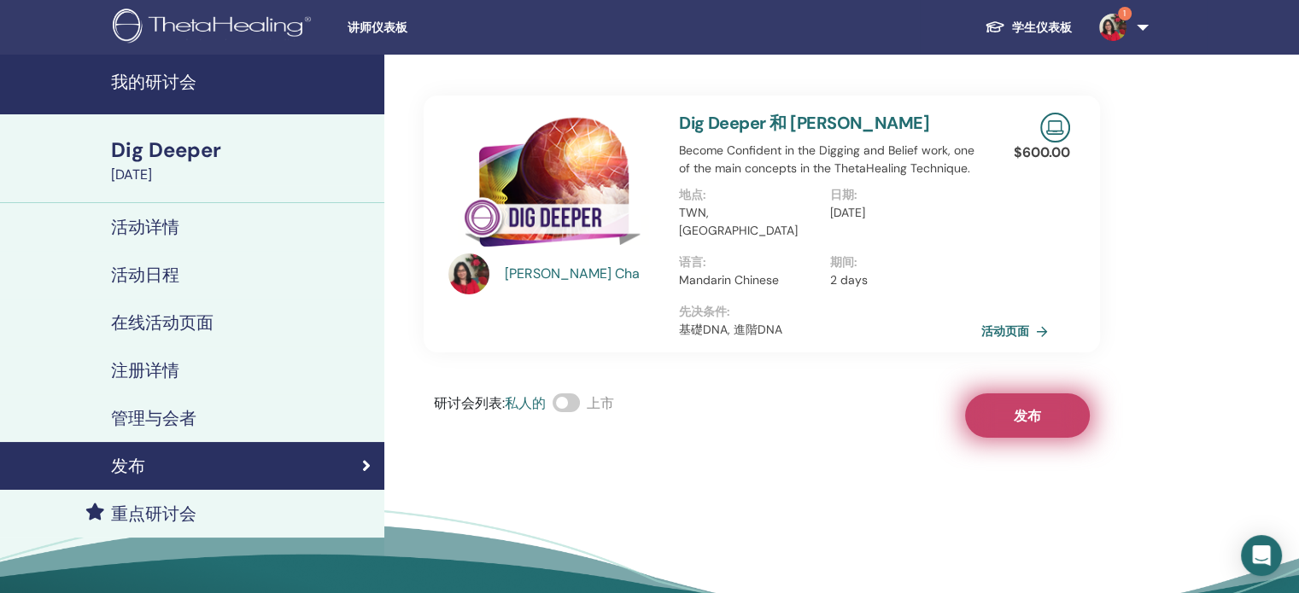
click at [1031, 407] on span "发布" at bounding box center [1026, 416] width 27 height 18
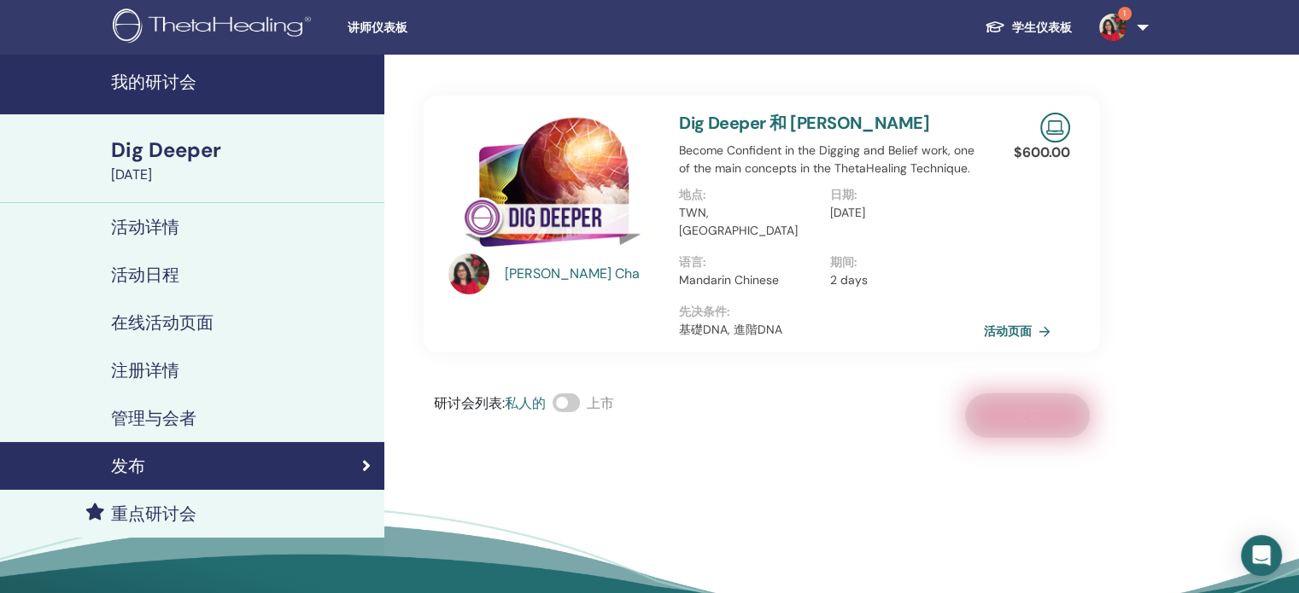
click at [1009, 318] on link "活动页面" at bounding box center [1020, 331] width 73 height 26
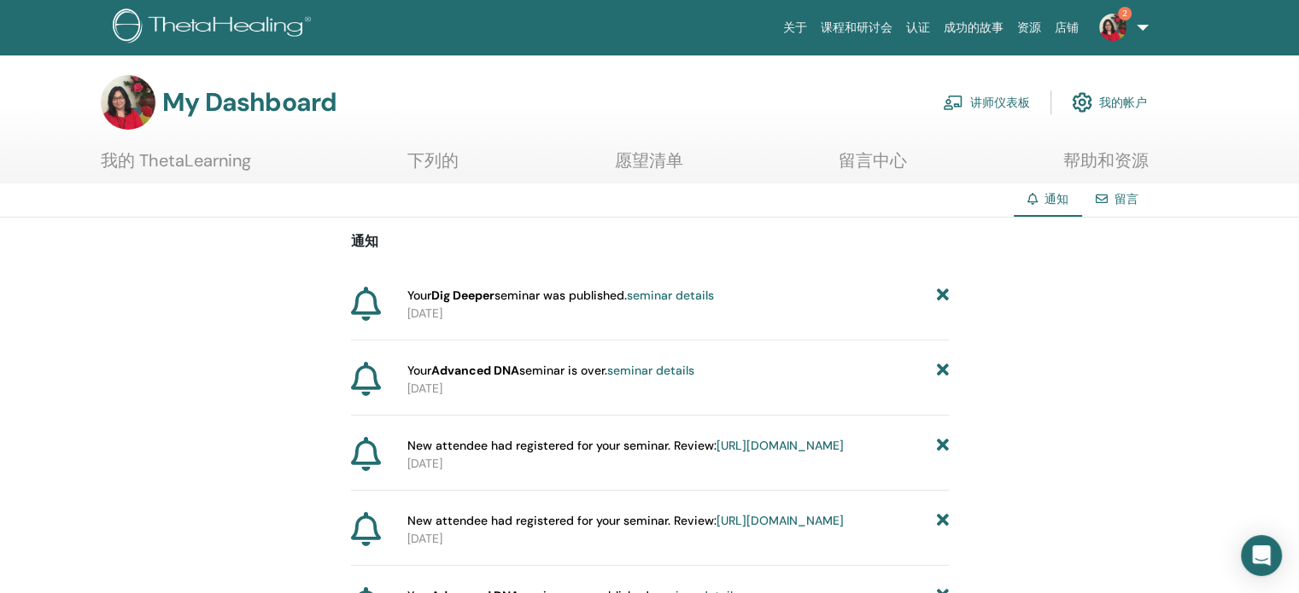
click at [994, 102] on link "讲师仪表板" at bounding box center [986, 103] width 87 height 38
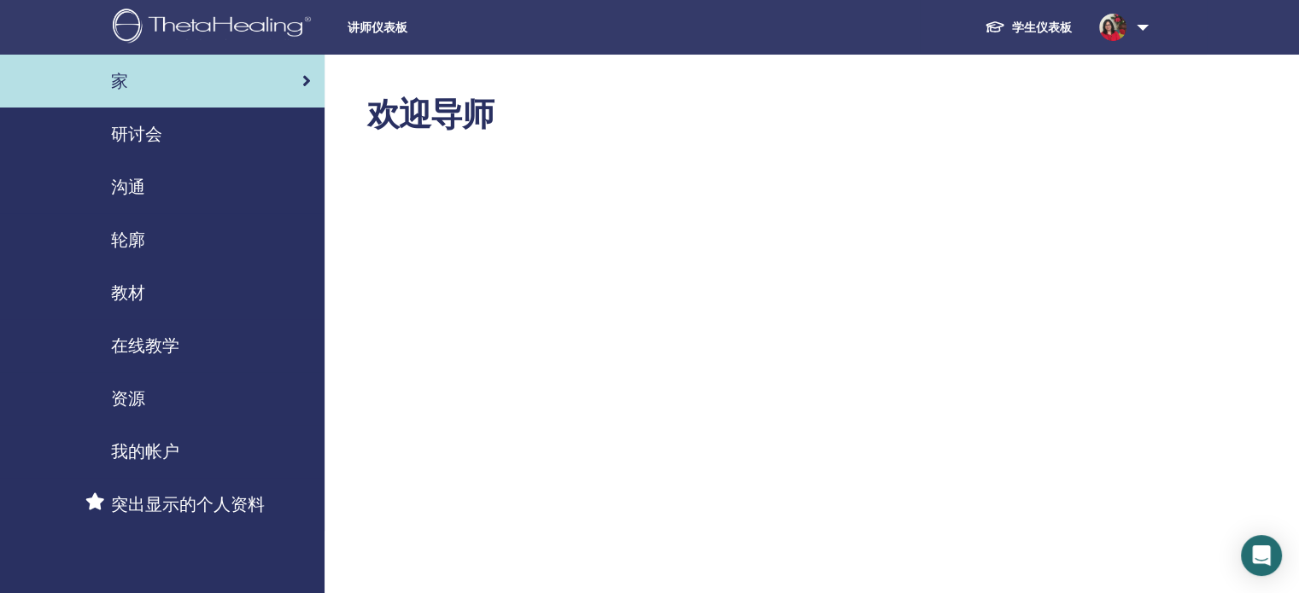
click at [146, 137] on span "研讨会" at bounding box center [136, 134] width 51 height 26
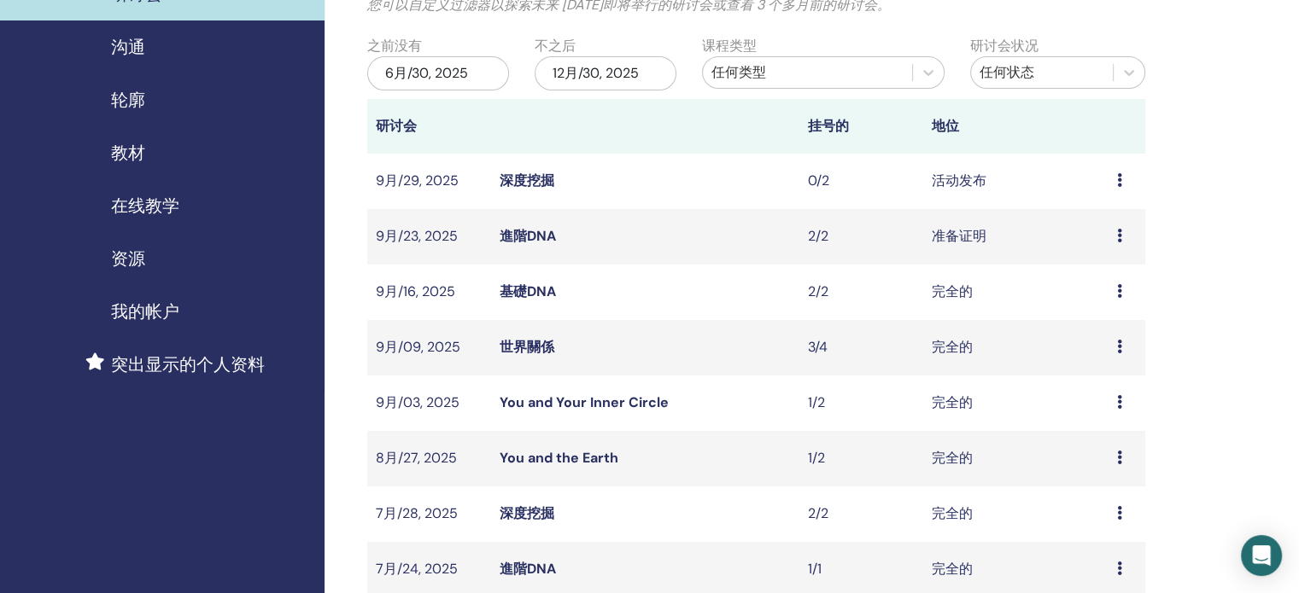
scroll to position [171, 0]
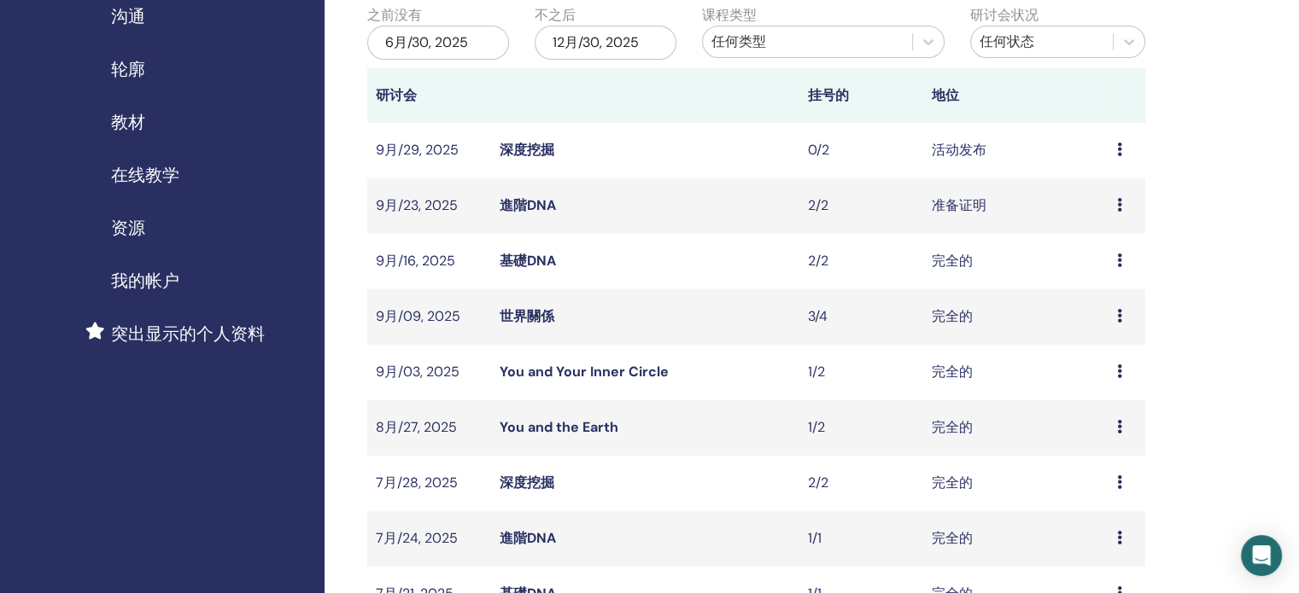
click at [523, 201] on link "進階DNA" at bounding box center [527, 205] width 56 height 18
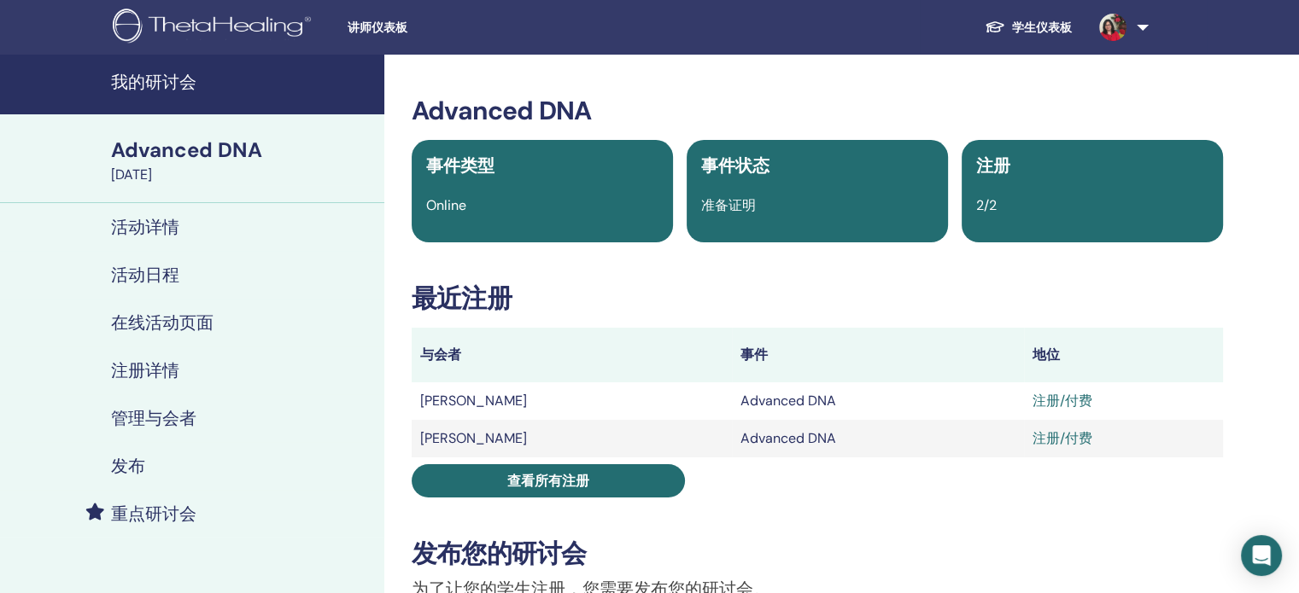
scroll to position [171, 0]
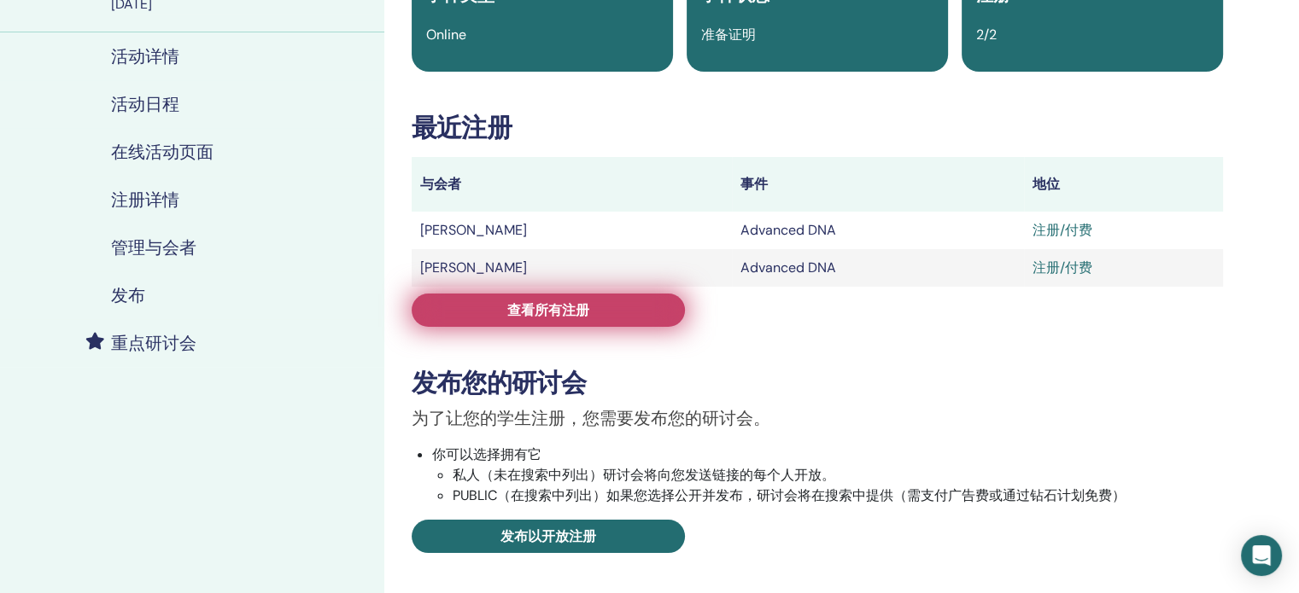
click at [571, 310] on span "查看所有注册" at bounding box center [548, 310] width 82 height 18
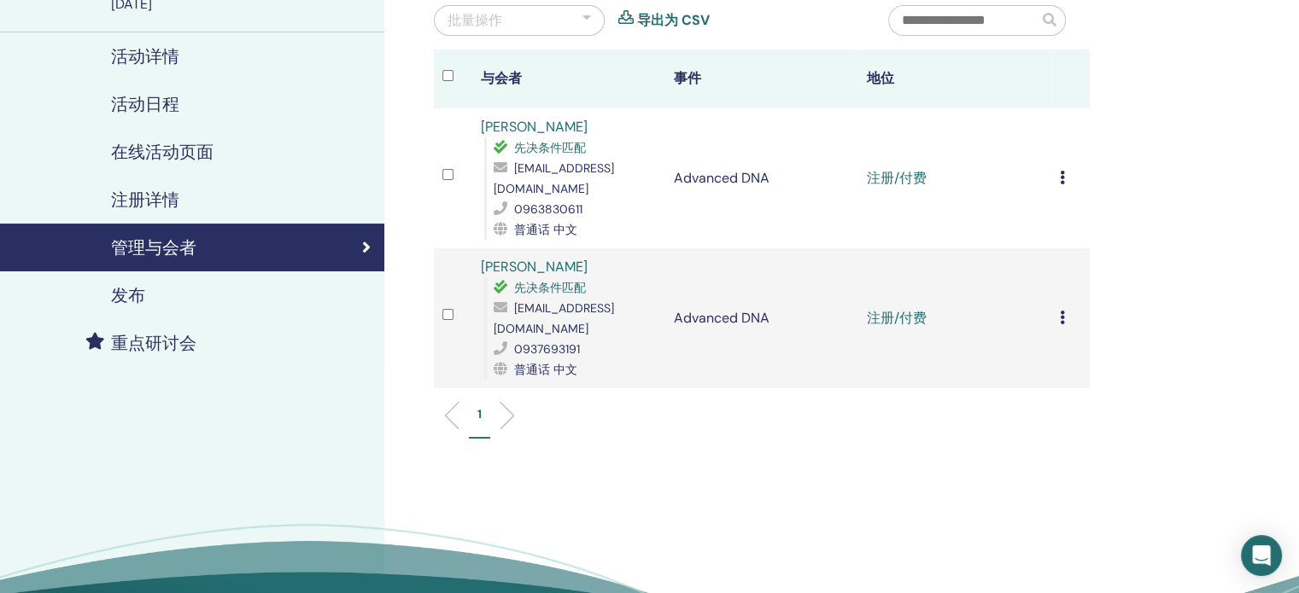
click at [1060, 187] on div "取消注册 不自动认证 标记为已付费 标记为未付款 标记为缺席 完成并认证 下载证书" at bounding box center [1070, 178] width 21 height 20
click at [1044, 327] on p "完成并认证" at bounding box center [1051, 330] width 82 height 20
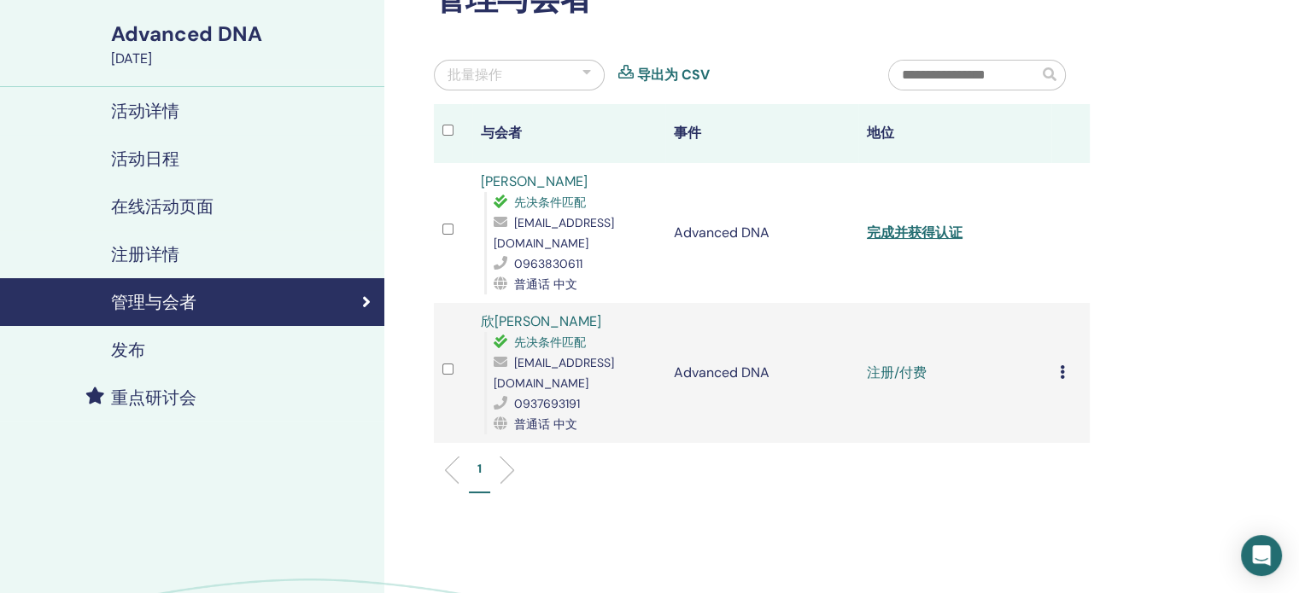
scroll to position [342, 0]
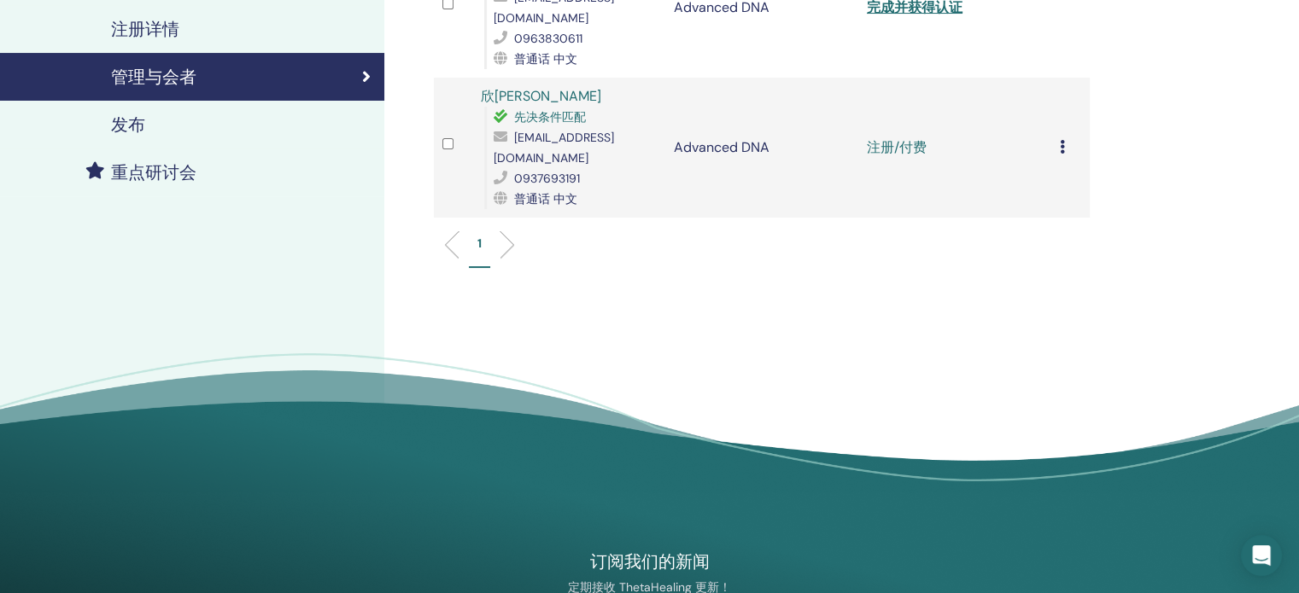
click at [1060, 140] on icon at bounding box center [1062, 147] width 5 height 14
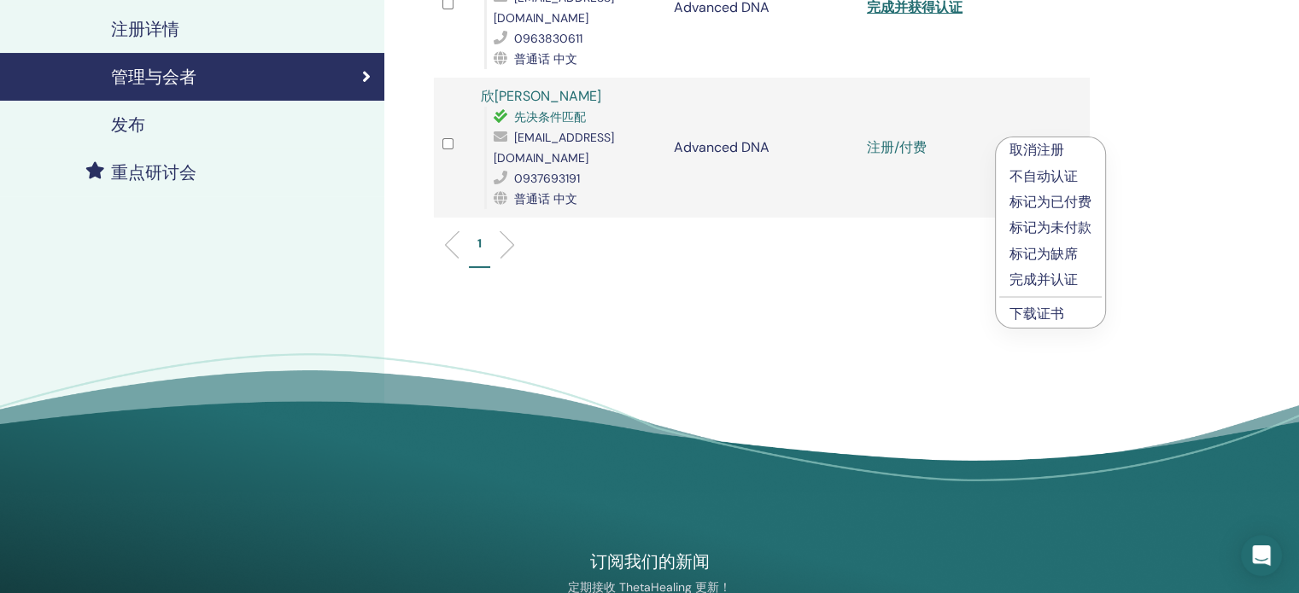
click at [1051, 277] on p "完成并认证" at bounding box center [1050, 280] width 82 height 20
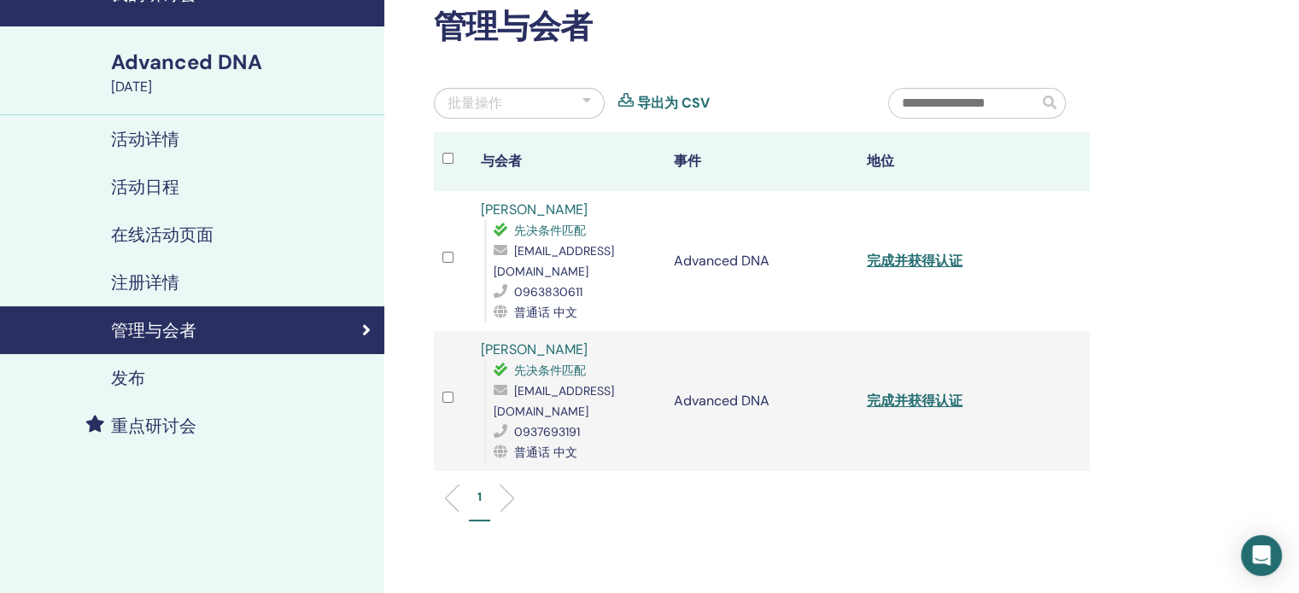
scroll to position [85, 0]
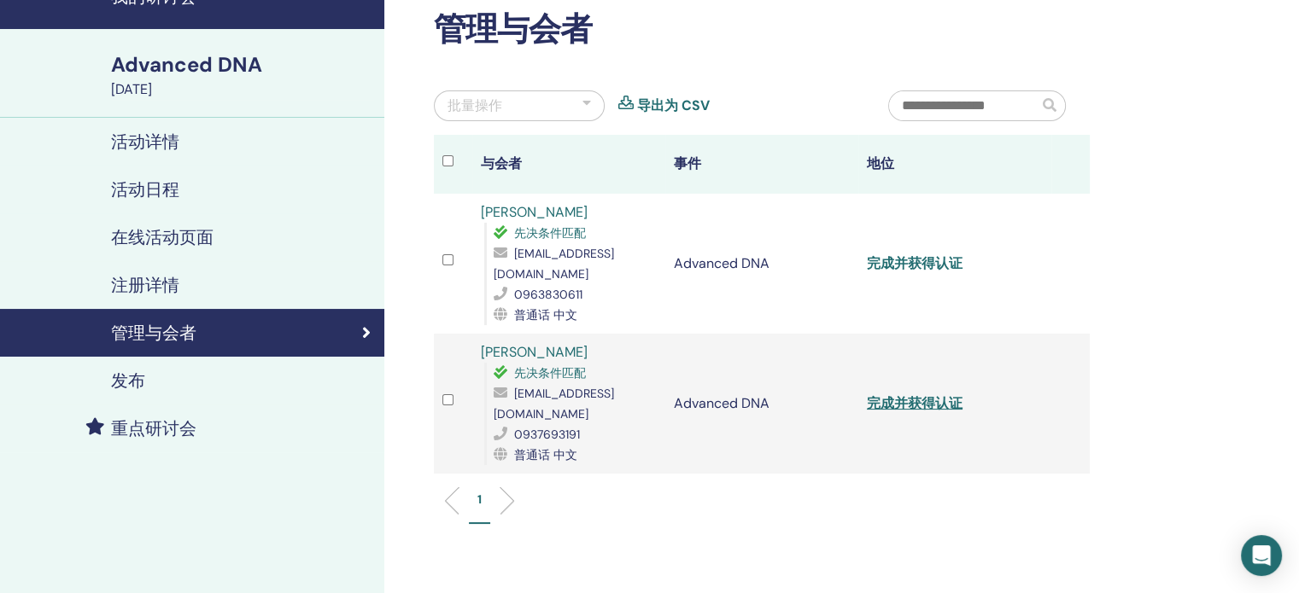
click at [946, 260] on link "完成并获得认证" at bounding box center [915, 263] width 96 height 18
click at [920, 394] on link "完成并获得认证" at bounding box center [915, 403] width 96 height 18
click at [1246, 82] on div "管理与会者 批量操作 导出为 CSV 与会者 事件 地位 [PERSON_NAME] 先决条件匹配 [EMAIL_ADDRESS][DOMAIN_NAME] …" at bounding box center [817, 374] width 866 height 811
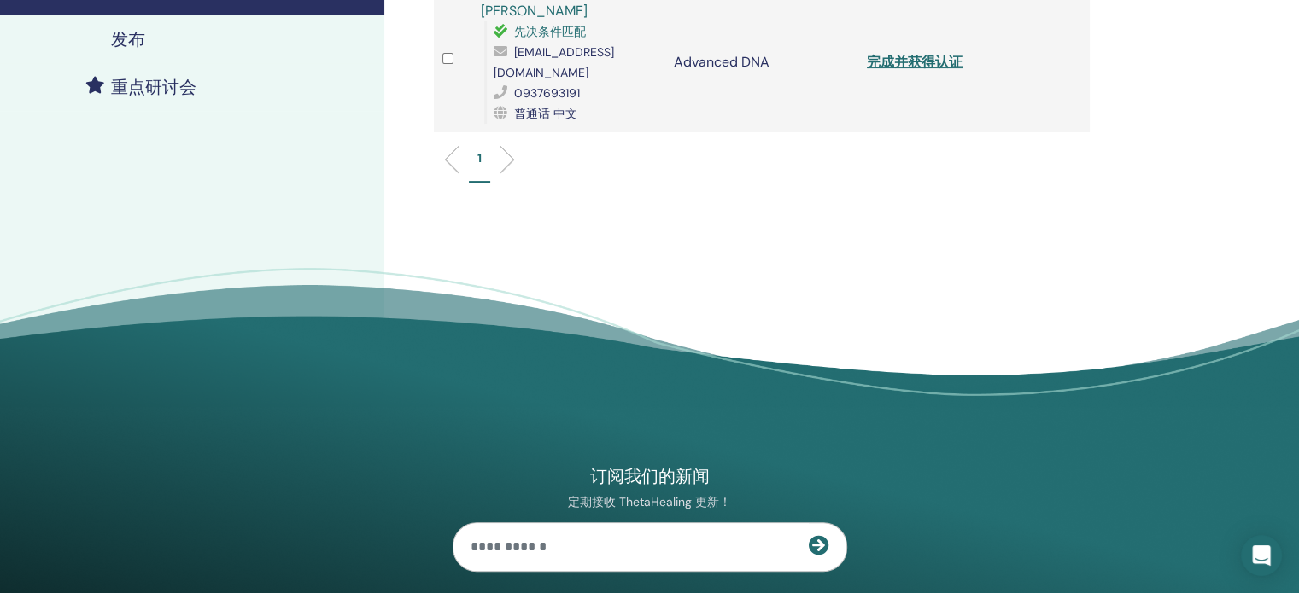
scroll to position [0, 0]
